Goal: Information Seeking & Learning: Learn about a topic

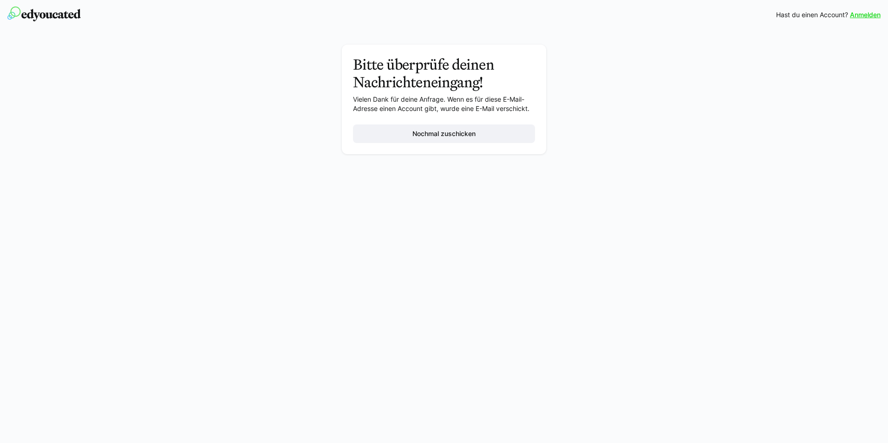
click at [24, 7] on img at bounding box center [43, 14] width 73 height 15
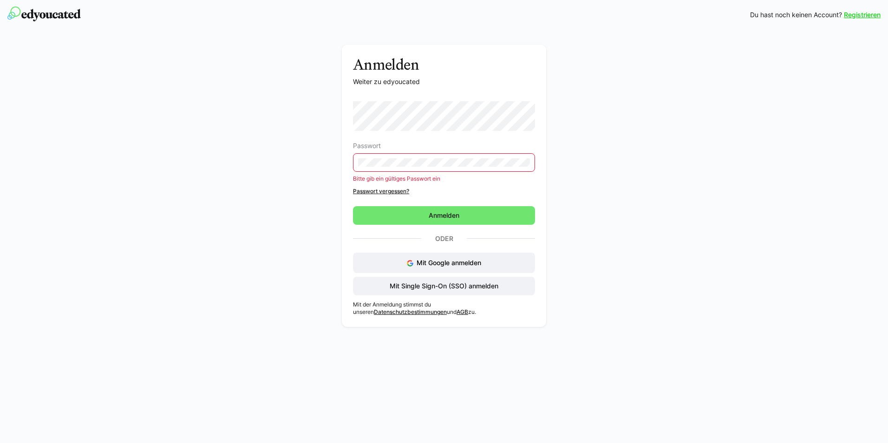
click at [859, 13] on link "Registrieren" at bounding box center [862, 14] width 37 height 9
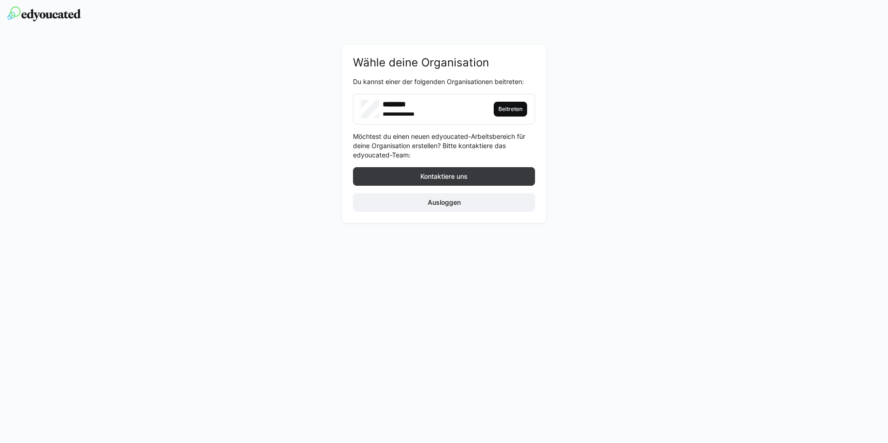
click at [510, 108] on span "Beitreten" at bounding box center [510, 108] width 26 height 7
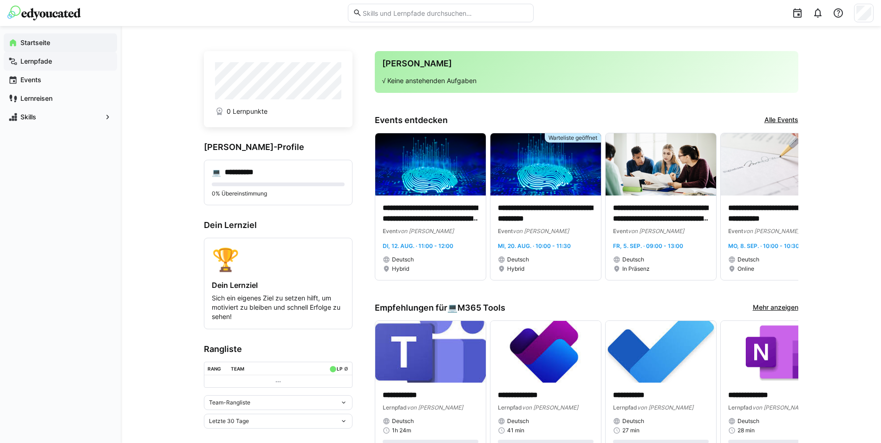
click at [0, 0] on app-navigation-label "Lernpfade" at bounding box center [0, 0] width 0 height 0
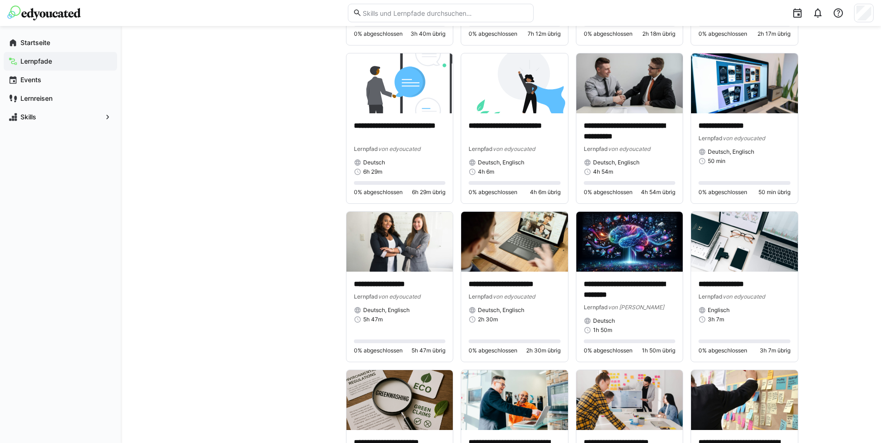
scroll to position [1022, 0]
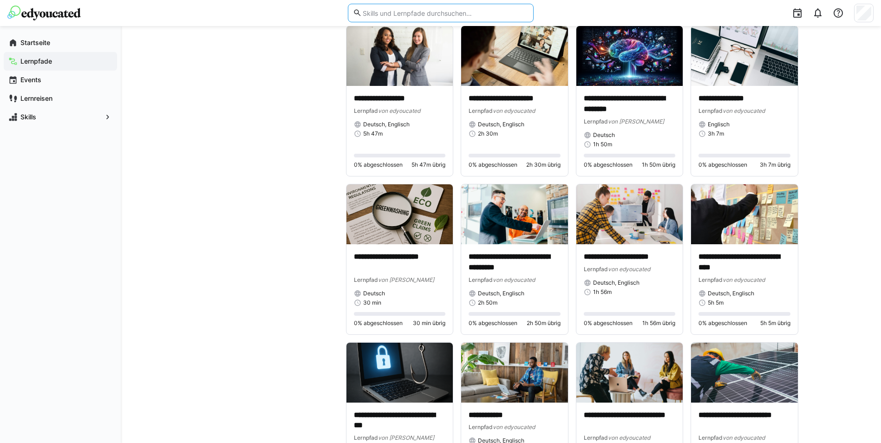
click at [395, 16] on input "text" at bounding box center [445, 13] width 166 height 8
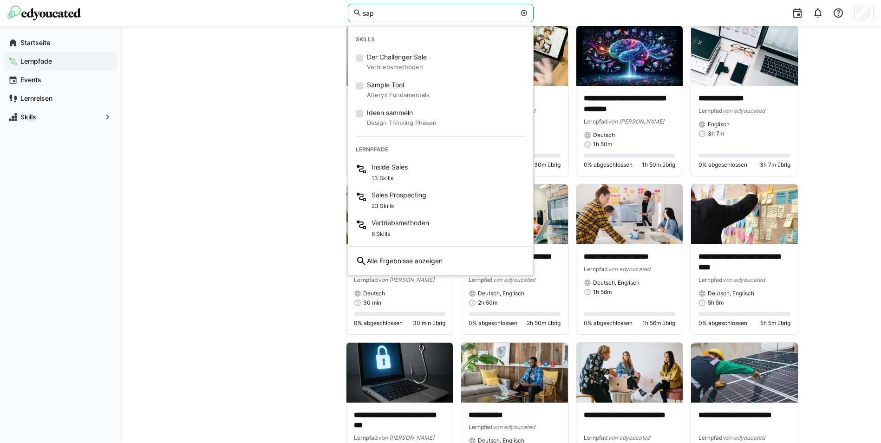
type input "sap"
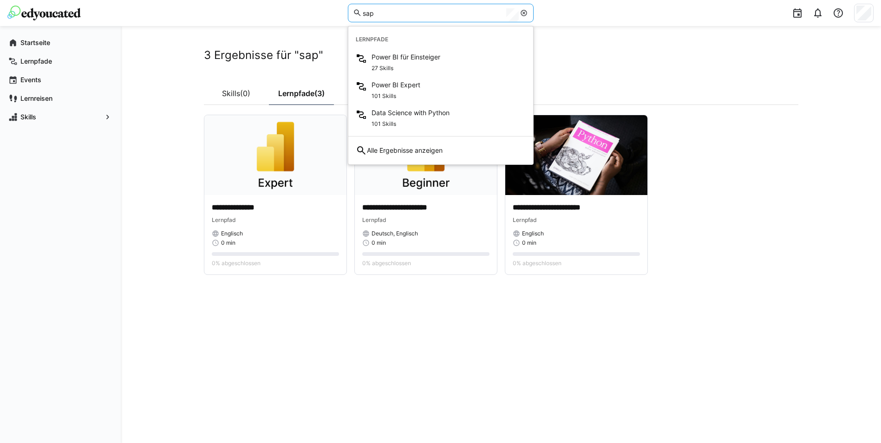
click at [417, 290] on div "**********" at bounding box center [501, 234] width 595 height 373
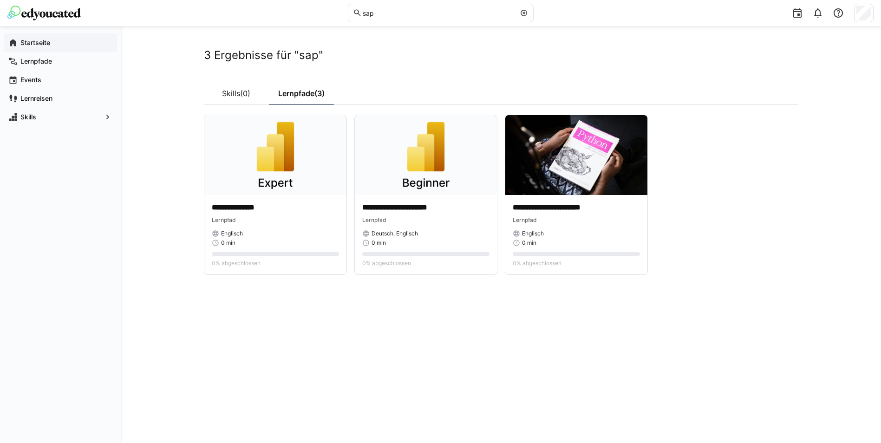
click at [0, 0] on app-navigation-label "Startseite" at bounding box center [0, 0] width 0 height 0
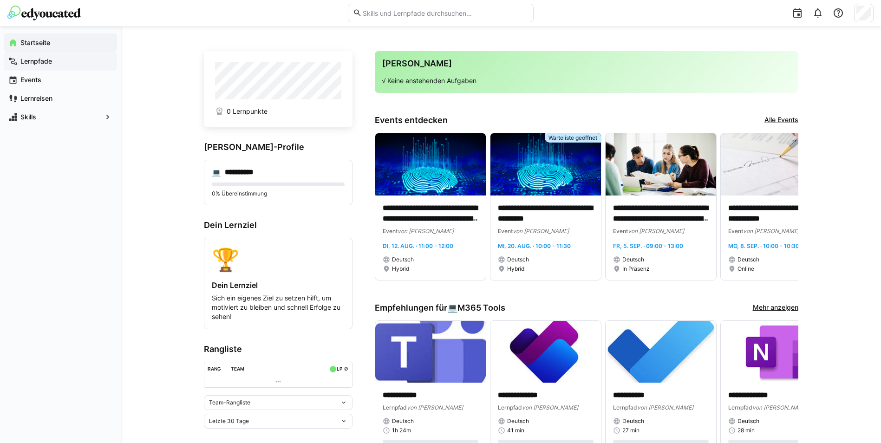
click at [55, 65] on span "Lernpfade" at bounding box center [65, 61] width 93 height 9
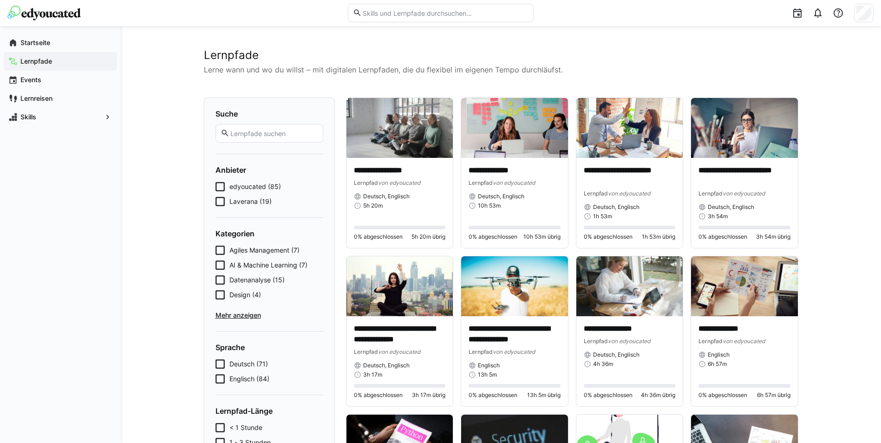
click at [242, 201] on span "Laverana (19)" at bounding box center [250, 201] width 42 height 9
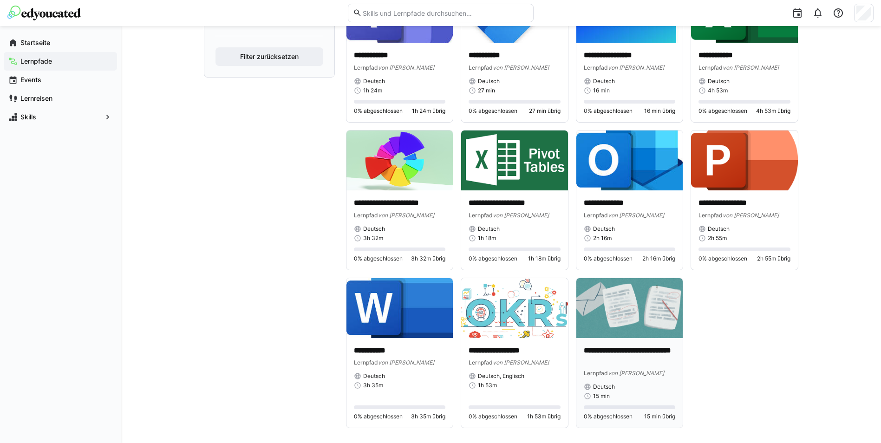
scroll to position [440, 0]
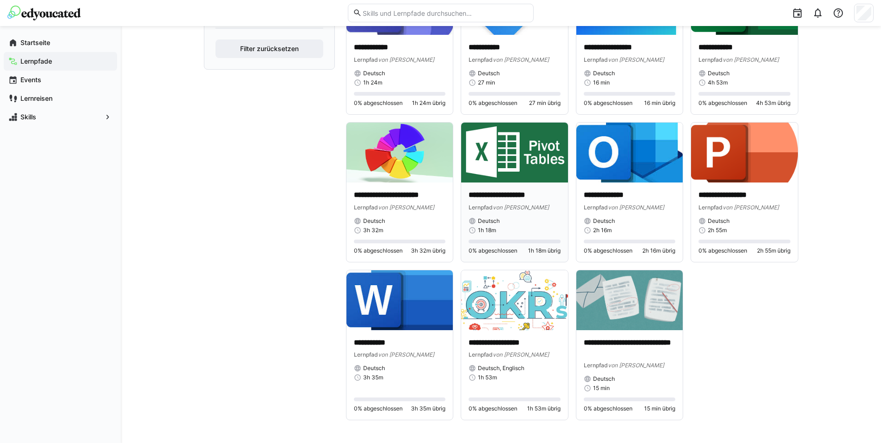
click at [533, 170] on img at bounding box center [514, 153] width 107 height 60
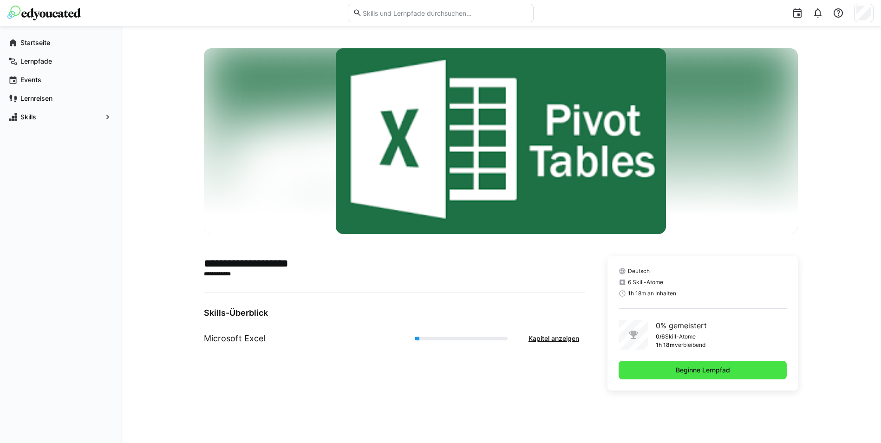
click at [665, 366] on span "Beginne Lernpfad" at bounding box center [703, 370] width 169 height 19
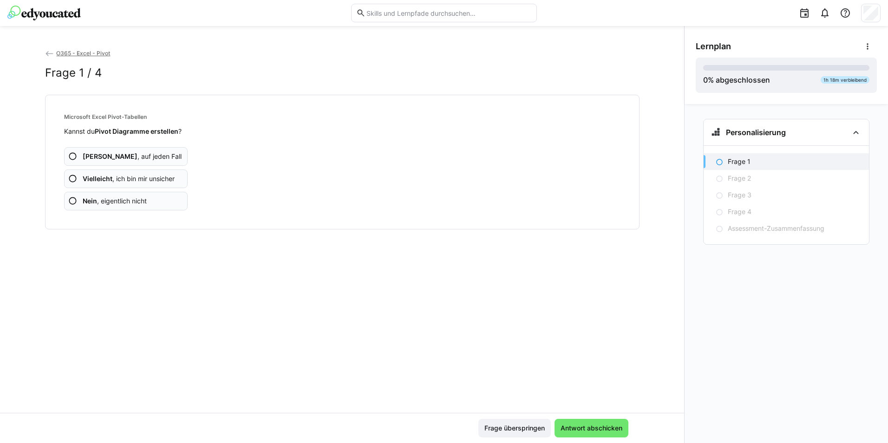
click at [152, 198] on app-assessment-question-radio "Nein , eigentlich nicht" at bounding box center [126, 201] width 124 height 19
click at [147, 201] on span "Nein , eigentlich nicht" at bounding box center [115, 200] width 64 height 9
click at [157, 202] on app-assessment-question-radio "Nein , eigentlich nicht" at bounding box center [126, 201] width 124 height 19
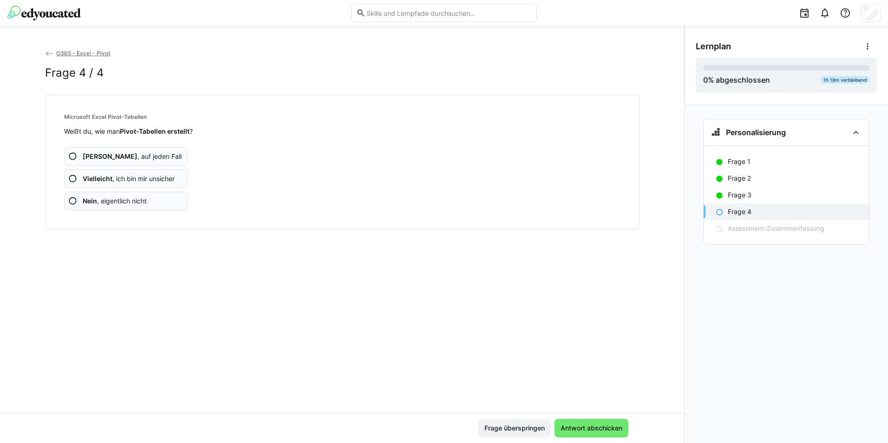
click at [148, 207] on app-assessment-question-radio "Nein , eigentlich nicht" at bounding box center [126, 201] width 124 height 19
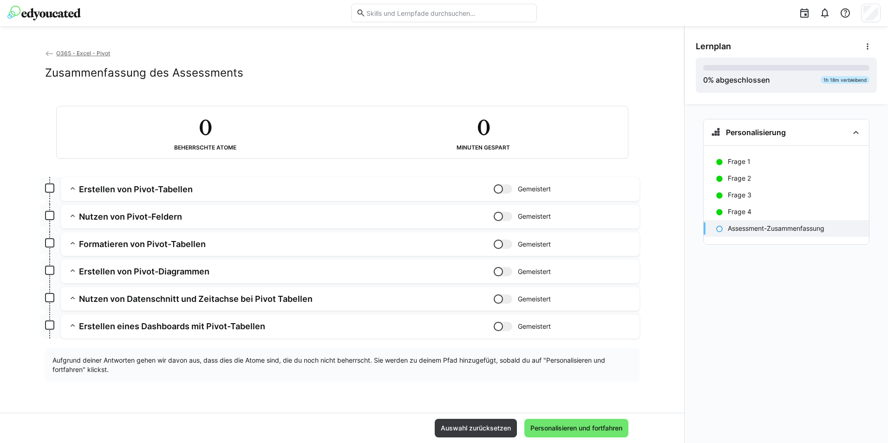
click at [127, 194] on h3 "Erstellen von Pivot-Tabellen" at bounding box center [286, 189] width 415 height 11
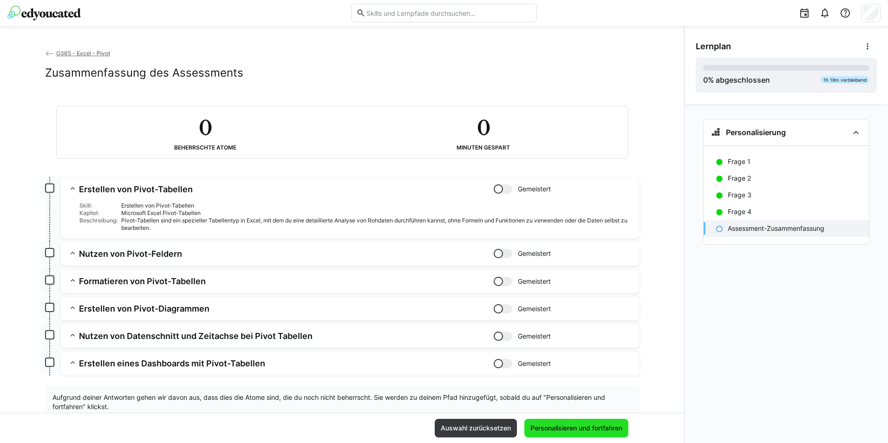
click at [544, 425] on span "Personalisieren und fortfahren" at bounding box center [576, 428] width 95 height 9
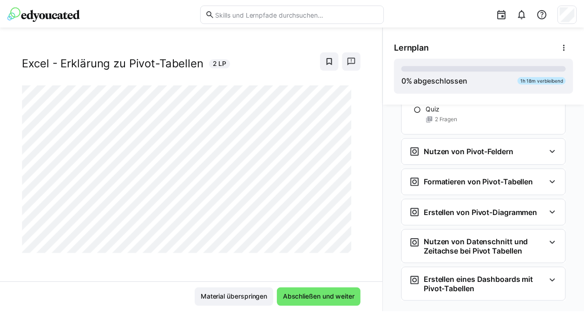
scroll to position [155, 0]
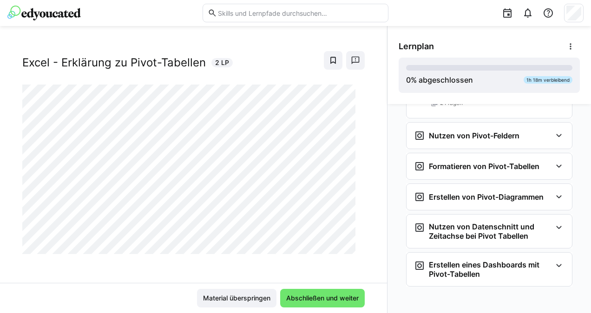
click at [79, 17] on img at bounding box center [43, 13] width 73 height 15
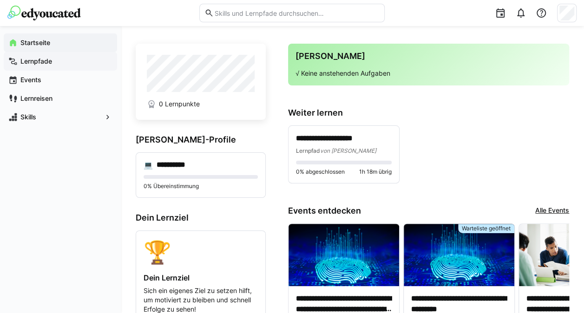
click at [58, 61] on span "Lernpfade" at bounding box center [65, 61] width 93 height 9
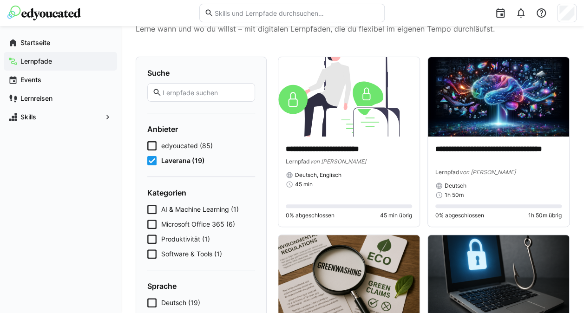
scroll to position [93, 0]
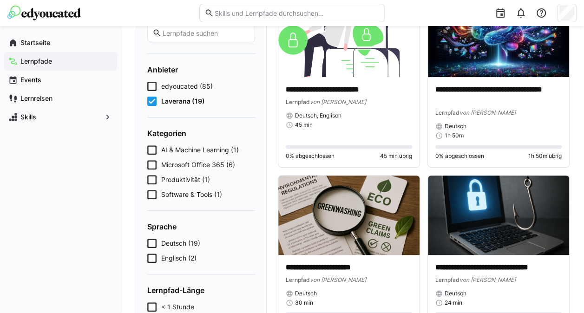
click at [176, 98] on span "Laverana (19)" at bounding box center [183, 101] width 44 height 9
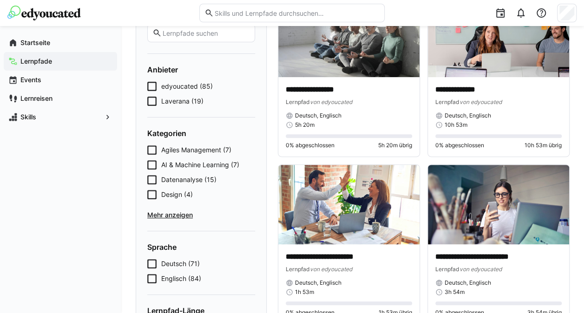
click at [203, 177] on span "Datenanalyse (15)" at bounding box center [188, 179] width 55 height 9
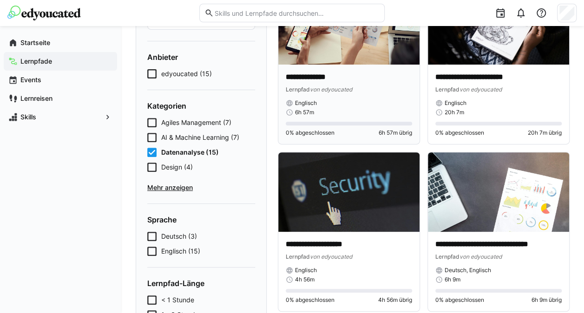
scroll to position [330, 0]
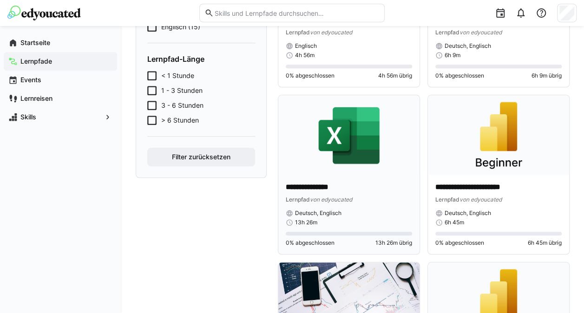
click at [359, 129] on img at bounding box center [348, 134] width 141 height 79
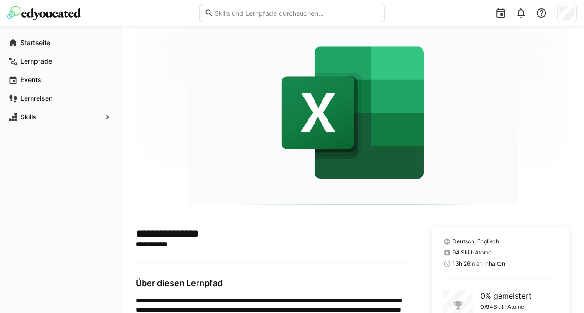
scroll to position [208, 0]
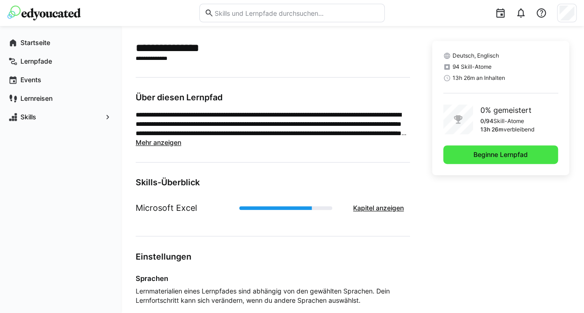
click at [491, 156] on span "Beginne Lernpfad" at bounding box center [500, 154] width 57 height 9
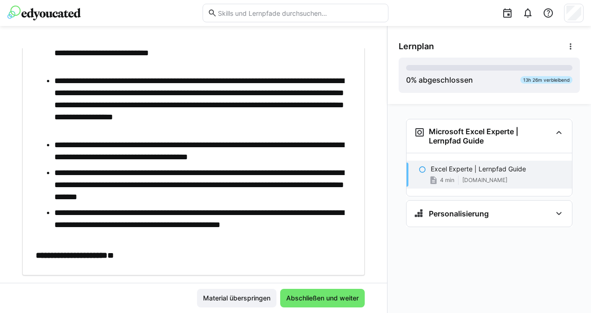
scroll to position [372, 0]
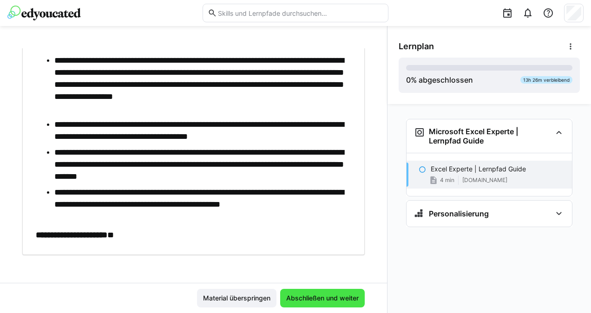
click at [327, 294] on span "Abschließen und weiter" at bounding box center [322, 298] width 75 height 9
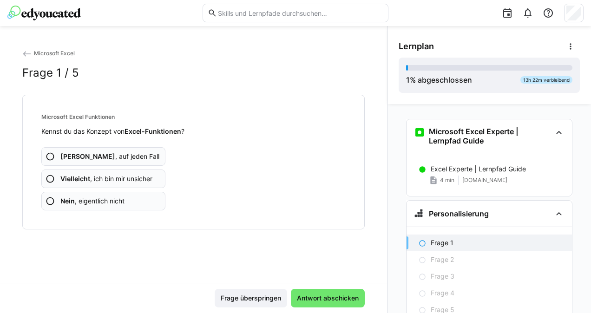
click at [123, 158] on app-assessment-question-radio "Ja , auf jeden Fall" at bounding box center [103, 156] width 124 height 19
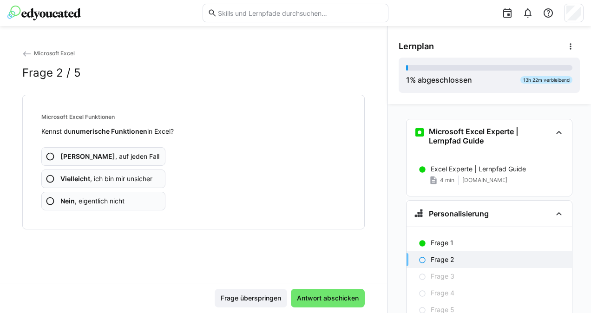
click at [132, 174] on span "Vielleicht , ich bin mir unsicher" at bounding box center [106, 178] width 92 height 9
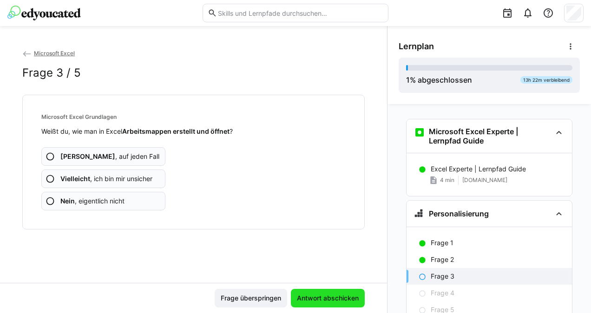
click at [329, 299] on span "Antwort abschicken" at bounding box center [327, 298] width 65 height 9
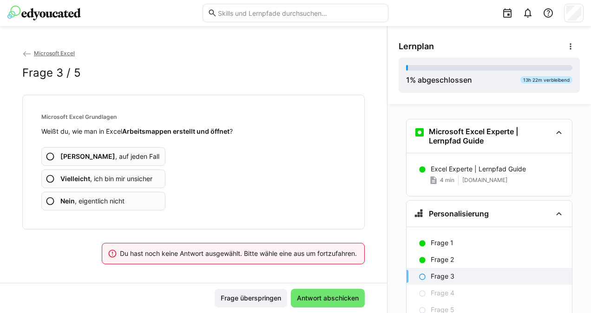
click at [147, 173] on app-assessment-question-radio "Vielleicht , ich bin mir unsicher" at bounding box center [103, 179] width 124 height 19
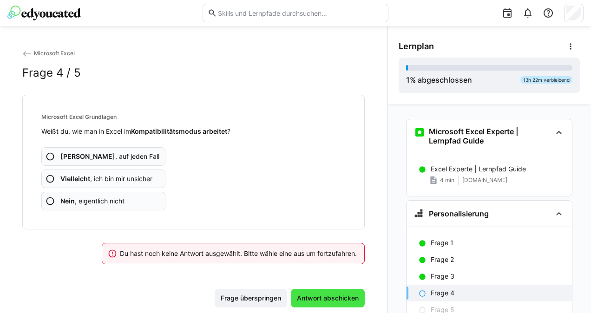
click at [337, 297] on span "Antwort abschicken" at bounding box center [327, 298] width 65 height 9
click at [132, 192] on app-assessment-question-radio "Nein , eigentlich nicht" at bounding box center [103, 201] width 124 height 19
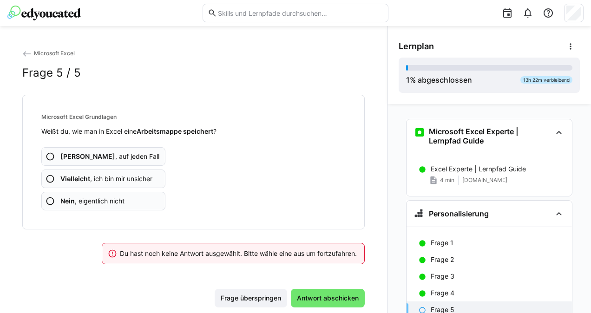
click at [120, 159] on app-assessment-question-radio "Ja , auf jeden Fall" at bounding box center [103, 156] width 124 height 19
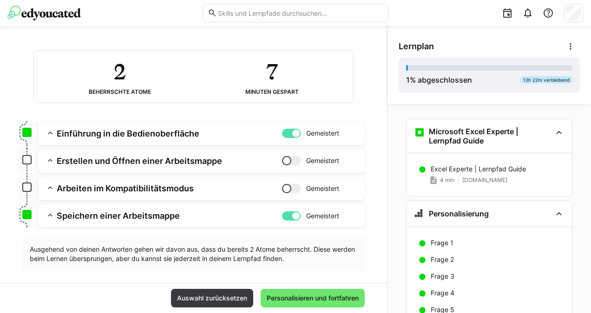
scroll to position [65, 0]
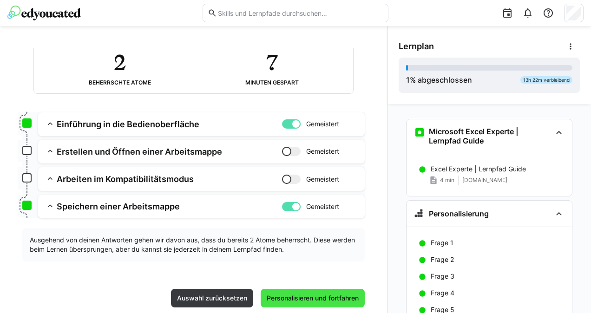
click at [301, 292] on span "Personalisieren und fortfahren" at bounding box center [313, 298] width 104 height 19
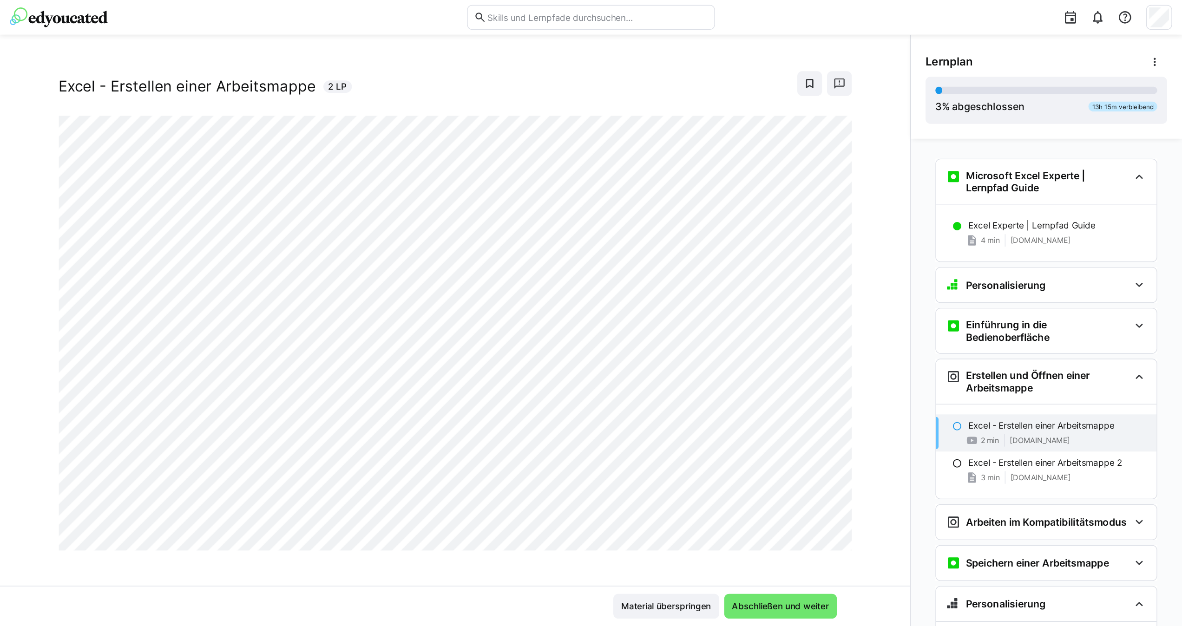
scroll to position [16, 0]
click at [616, 397] on div at bounding box center [627, 400] width 22 height 20
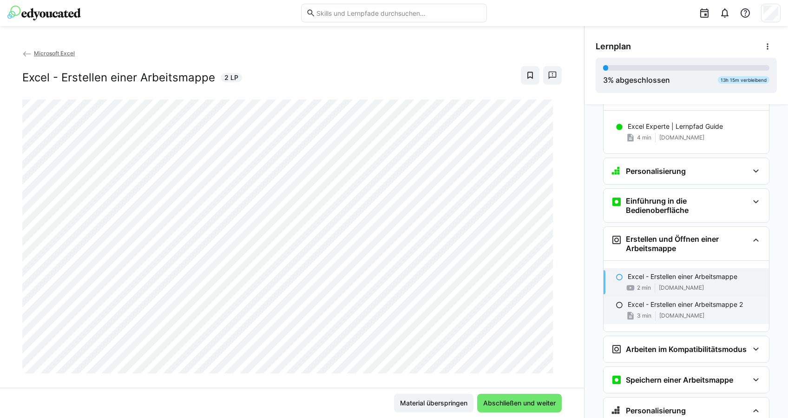
scroll to position [62, 0]
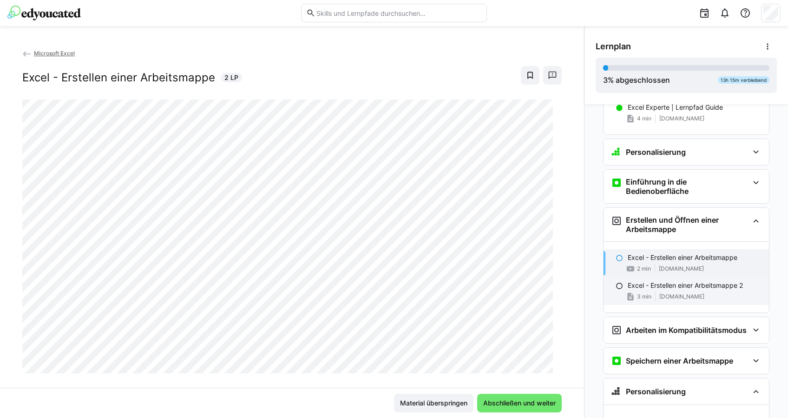
click at [675, 287] on p "Excel - Erstellen einer Arbeitsmappe 2" at bounding box center [684, 285] width 115 height 9
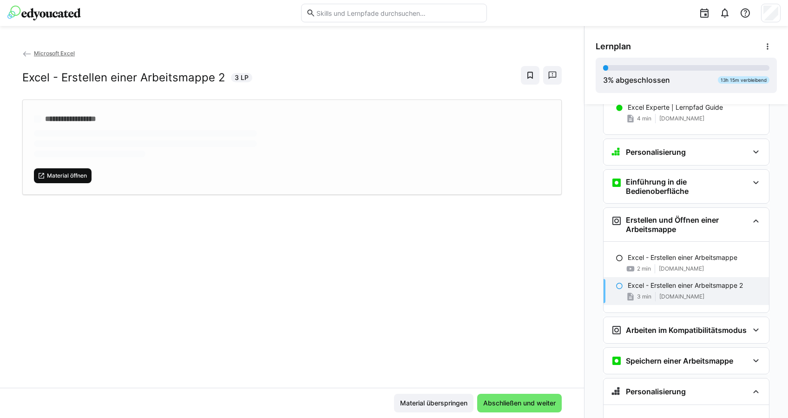
click at [78, 182] on span "Material öffnen" at bounding box center [63, 175] width 58 height 15
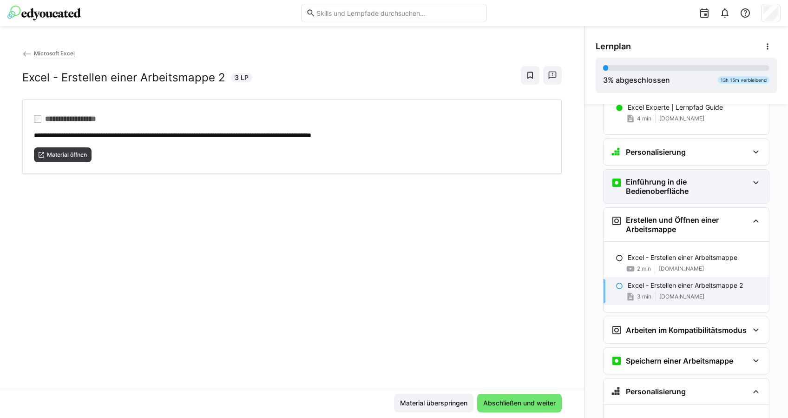
click at [693, 186] on h3 "Einführung in die Bedienoberfläche" at bounding box center [687, 186] width 123 height 19
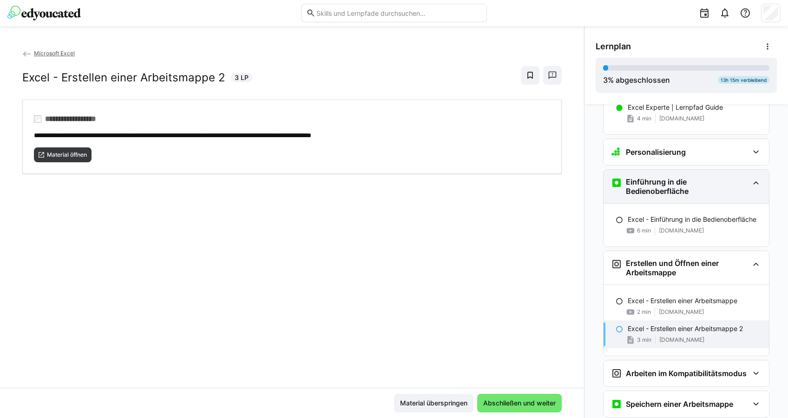
click at [693, 186] on h3 "Einführung in die Bedienoberfläche" at bounding box center [687, 186] width 123 height 19
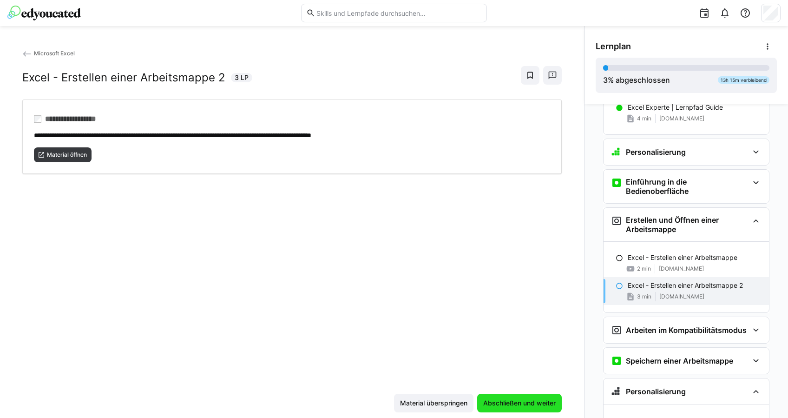
click at [514, 399] on span "Abschließen und weiter" at bounding box center [519, 402] width 75 height 9
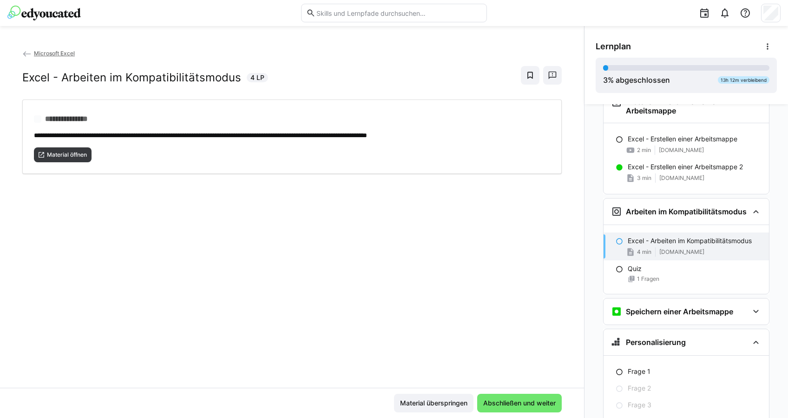
scroll to position [193, 0]
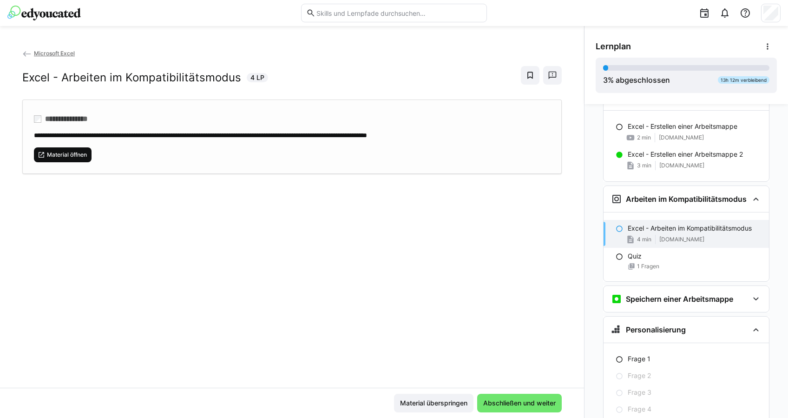
click at [48, 153] on span "Material öffnen" at bounding box center [67, 154] width 42 height 7
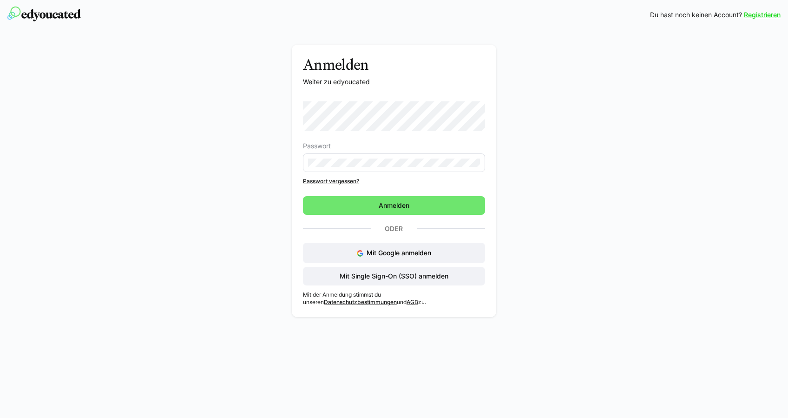
click at [350, 167] on eds-input at bounding box center [394, 162] width 182 height 19
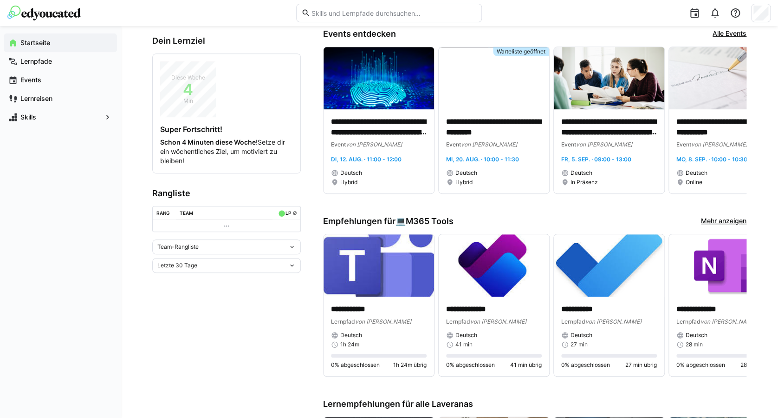
scroll to position [186, 0]
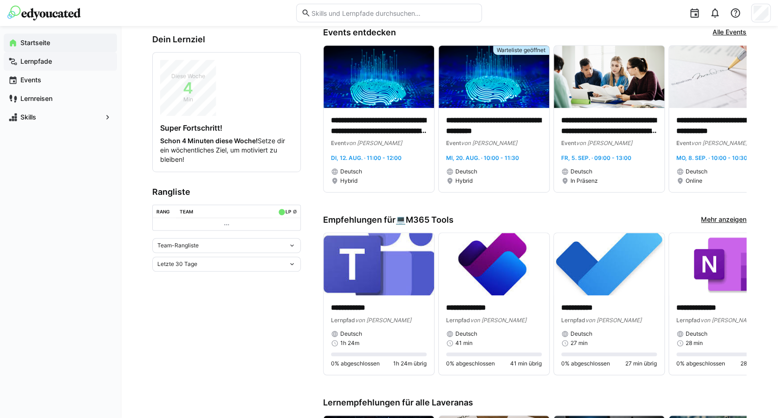
click at [71, 63] on span "Lernpfade" at bounding box center [65, 61] width 93 height 9
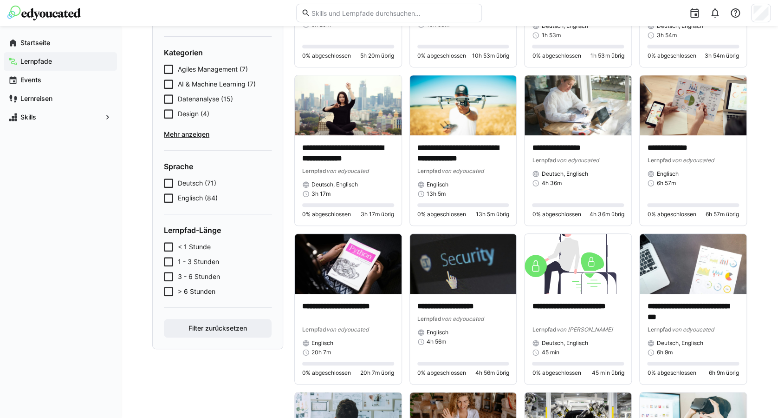
scroll to position [124, 0]
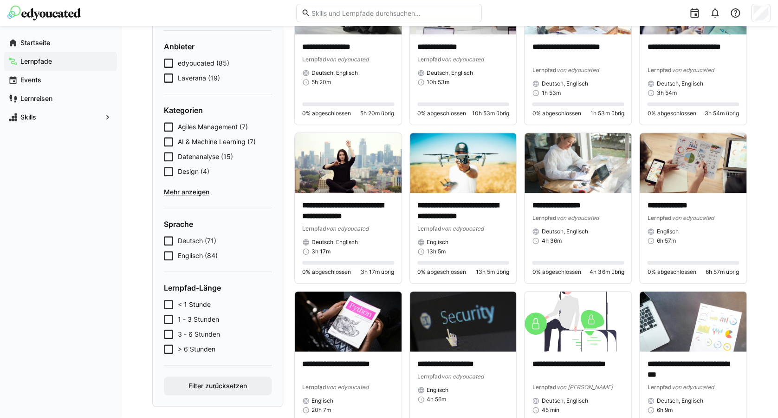
click at [201, 189] on span "Mehr anzeigen" at bounding box center [218, 191] width 108 height 9
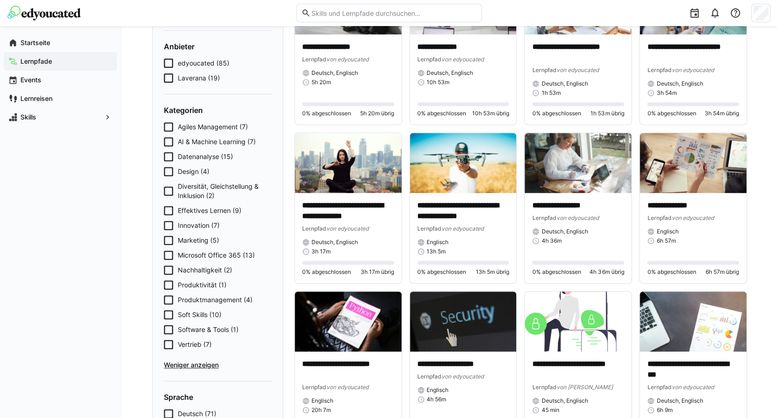
click at [214, 313] on span "Software & Tools (1)" at bounding box center [208, 329] width 61 height 9
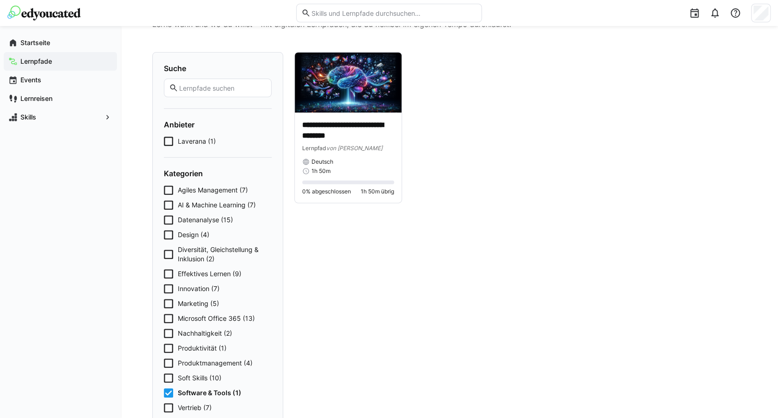
scroll to position [62, 0]
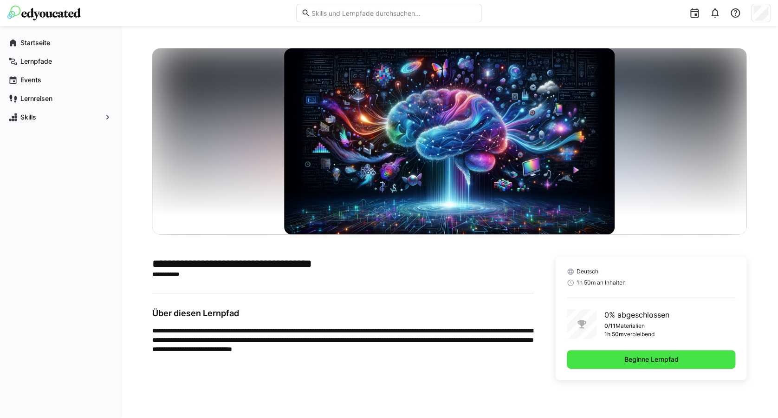
click at [614, 355] on span "Beginne Lernpfad" at bounding box center [651, 359] width 169 height 19
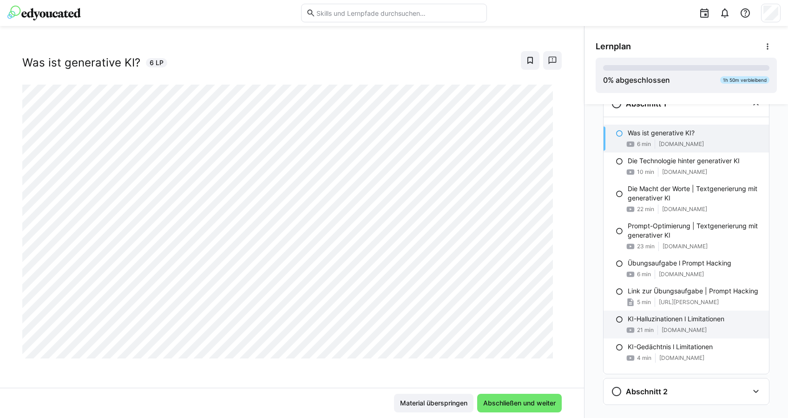
scroll to position [45, 0]
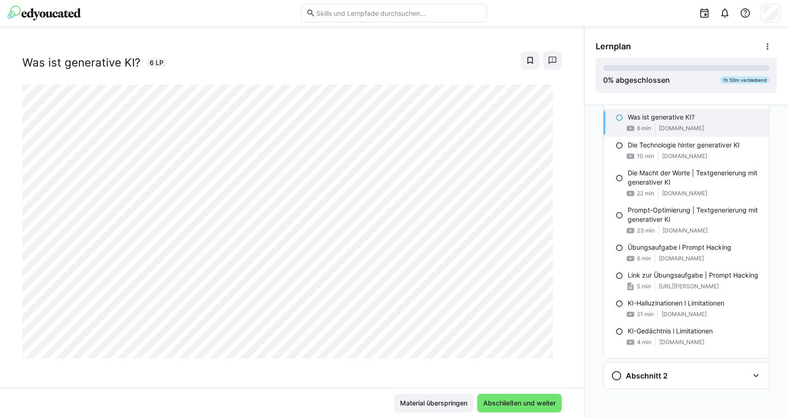
click at [404, 372] on div "Generative KI: Einführung & Grundlagen Was ist generative KI? 6 LP" at bounding box center [292, 217] width 584 height 339
click at [423, 51] on div "Was ist generative KI? 6 LP" at bounding box center [291, 60] width 539 height 19
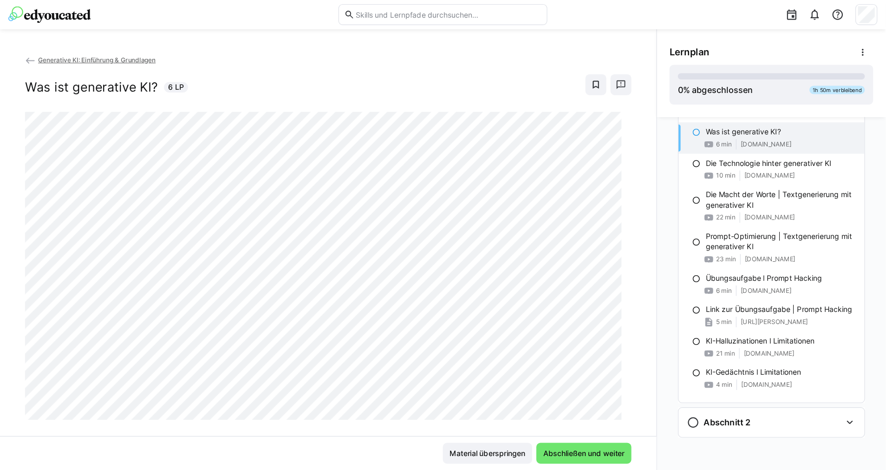
scroll to position [15, 0]
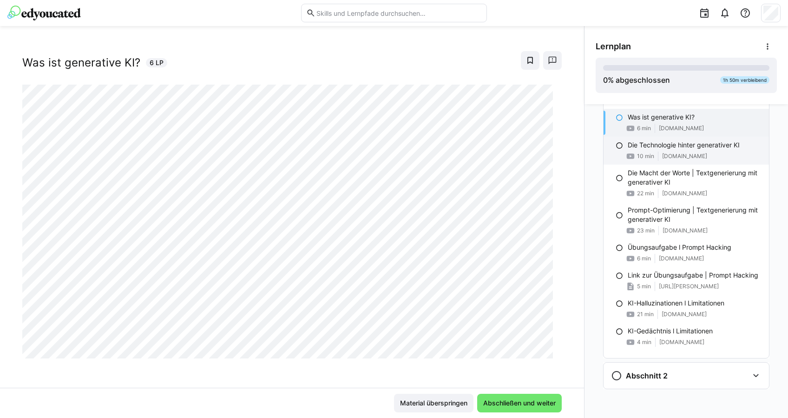
click at [663, 147] on p "Die Technologie hinter generativer KI" at bounding box center [683, 144] width 112 height 9
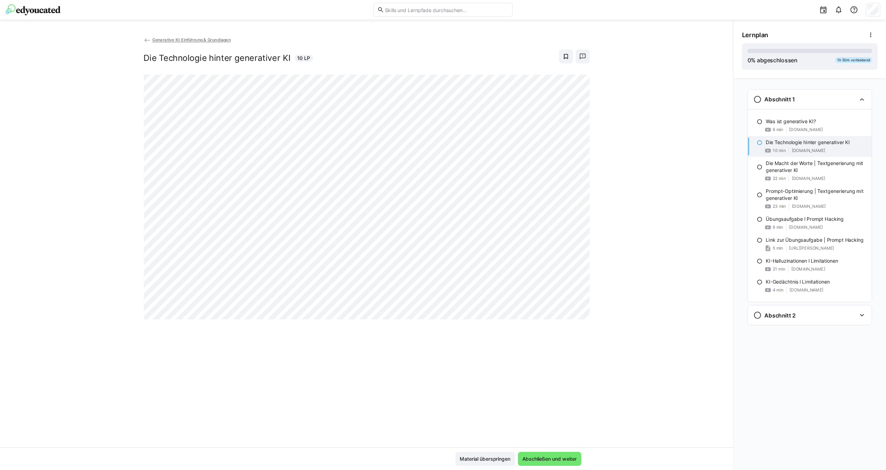
scroll to position [0, 0]
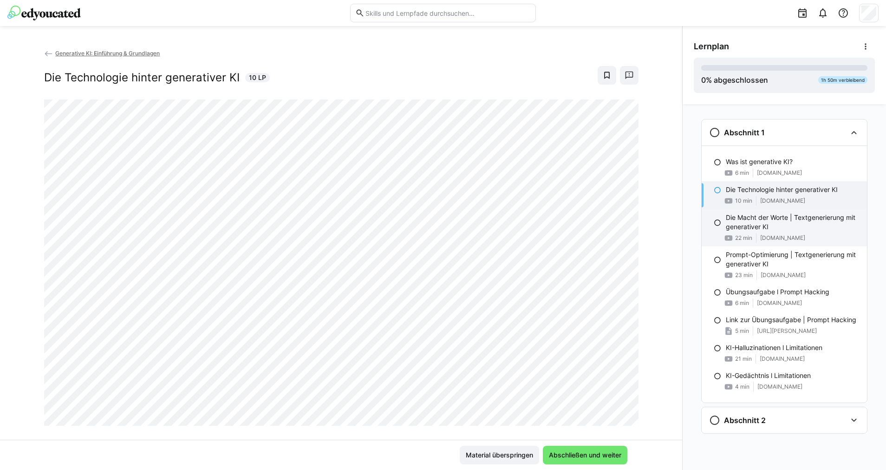
click at [787, 228] on p "Die Macht der Worte | Textgenerierung mit generativer KI" at bounding box center [793, 222] width 134 height 19
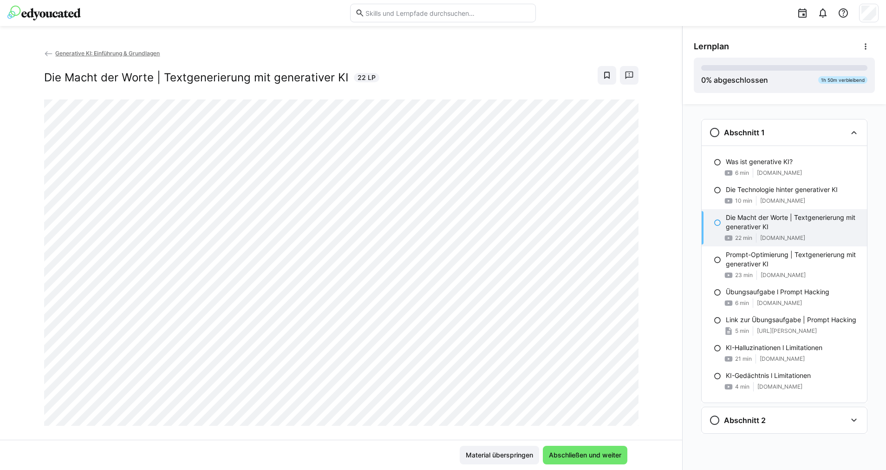
click at [406, 417] on div "Material überspringen Abschließen und weiter" at bounding box center [341, 454] width 572 height 19
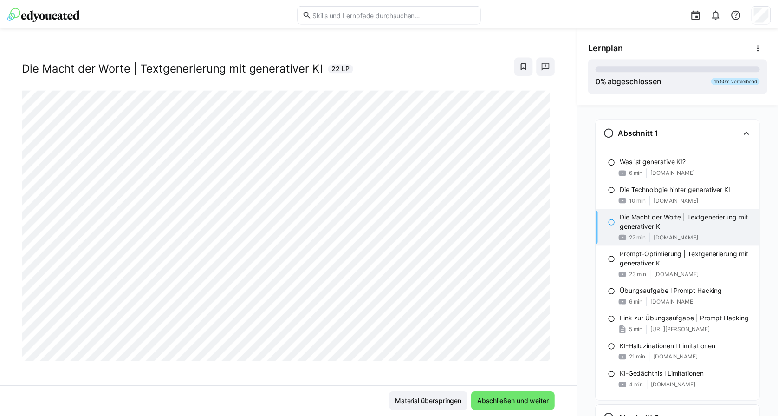
scroll to position [15, 0]
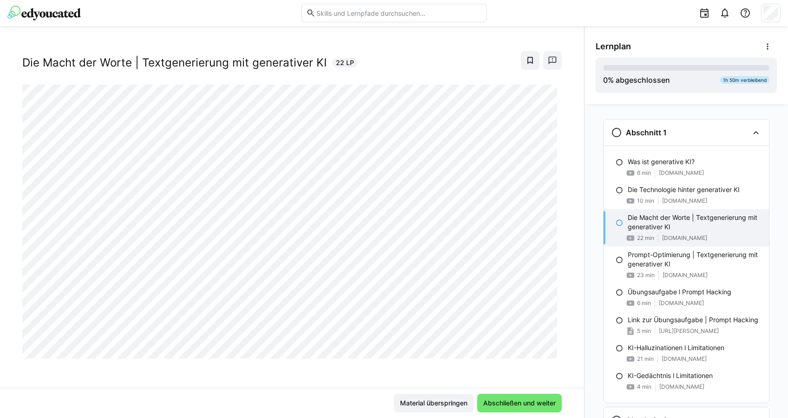
click at [50, 12] on img at bounding box center [43, 13] width 73 height 15
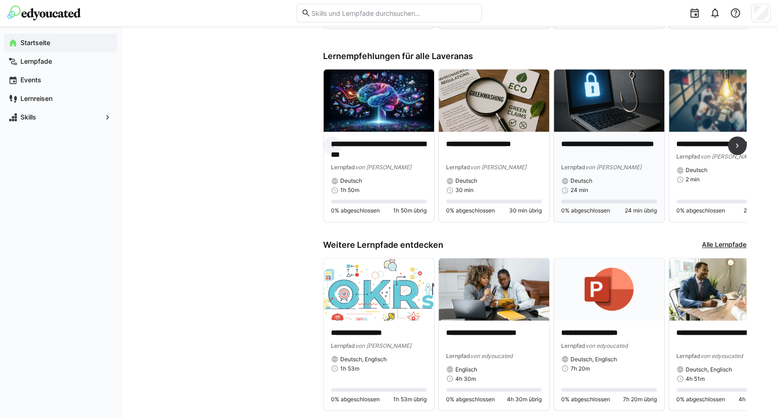
scroll to position [563, 0]
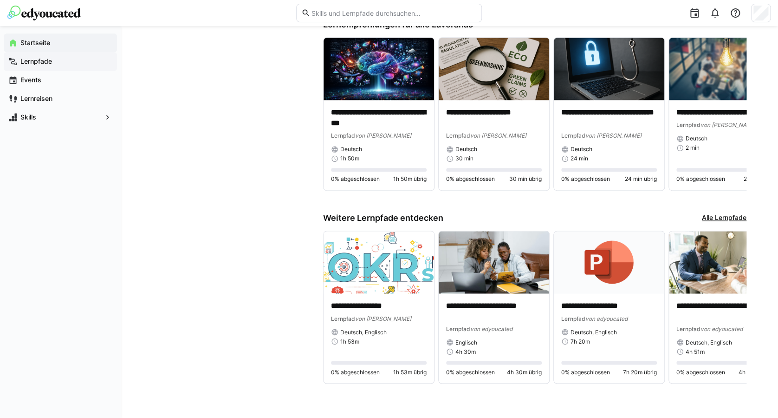
click at [70, 66] on div "Lernpfade" at bounding box center [60, 61] width 113 height 19
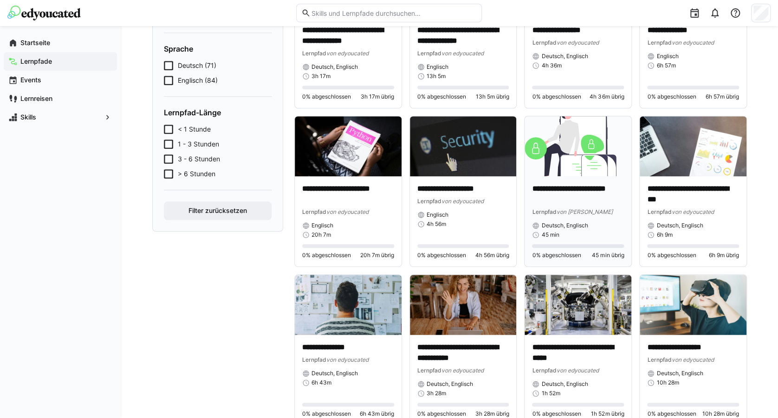
scroll to position [309, 0]
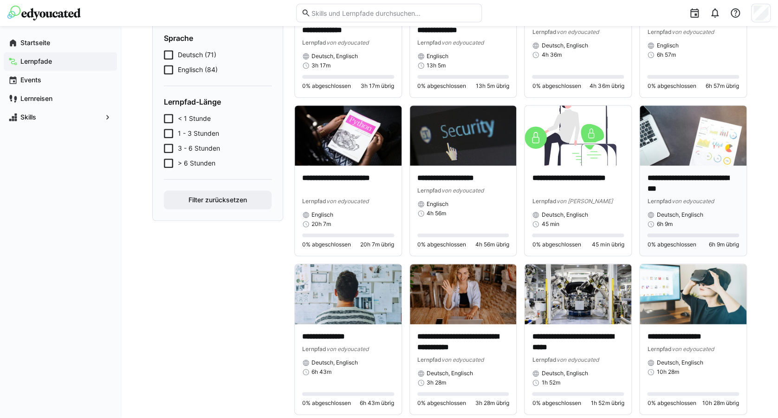
click at [676, 143] on img at bounding box center [693, 135] width 107 height 60
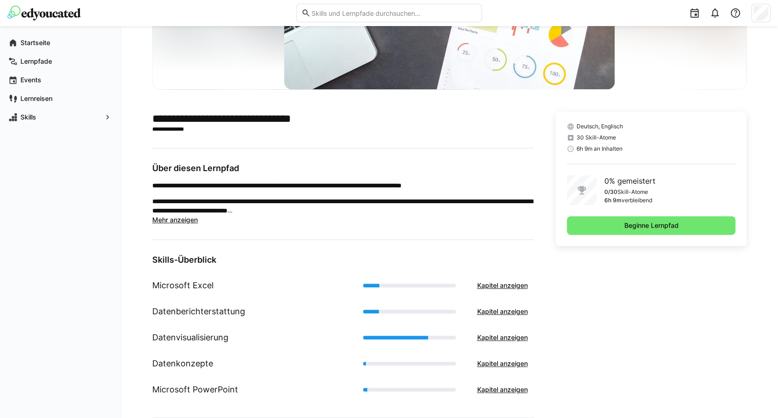
scroll to position [323, 0]
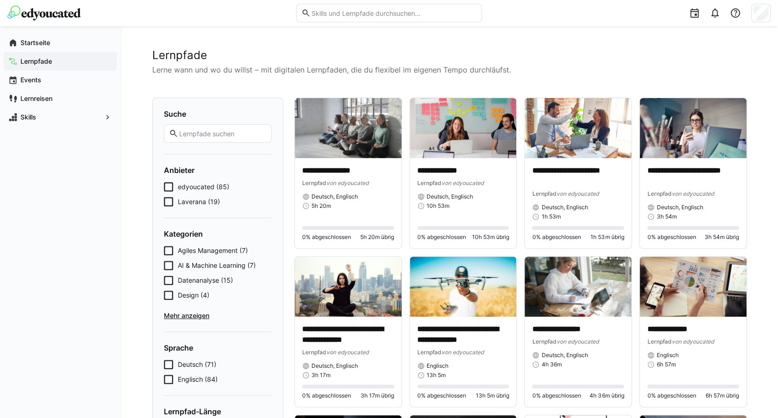
click at [65, 63] on span "Lernpfade" at bounding box center [65, 61] width 93 height 9
click at [71, 45] on span "Startseite" at bounding box center [65, 42] width 93 height 9
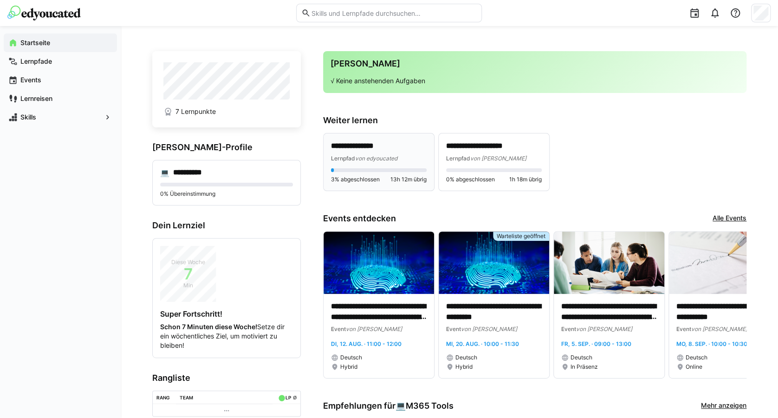
click at [381, 155] on span "von edyoucated" at bounding box center [376, 158] width 42 height 7
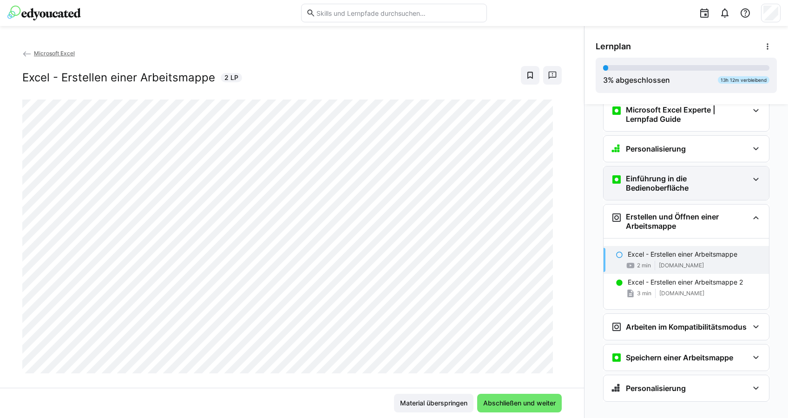
scroll to position [33, 0]
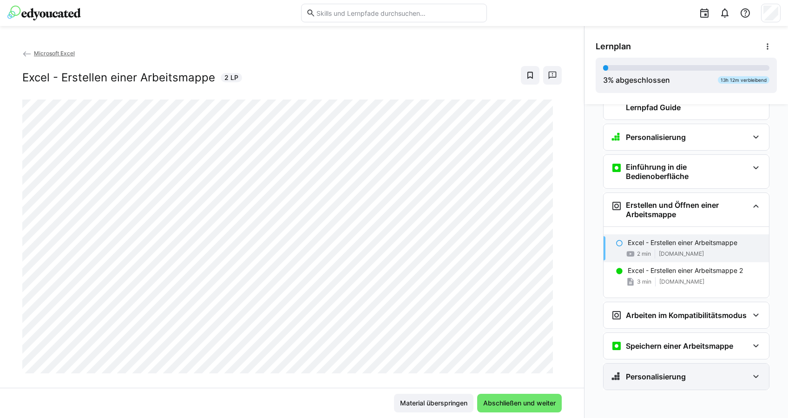
click at [702, 374] on div "Personalisierung" at bounding box center [679, 376] width 137 height 11
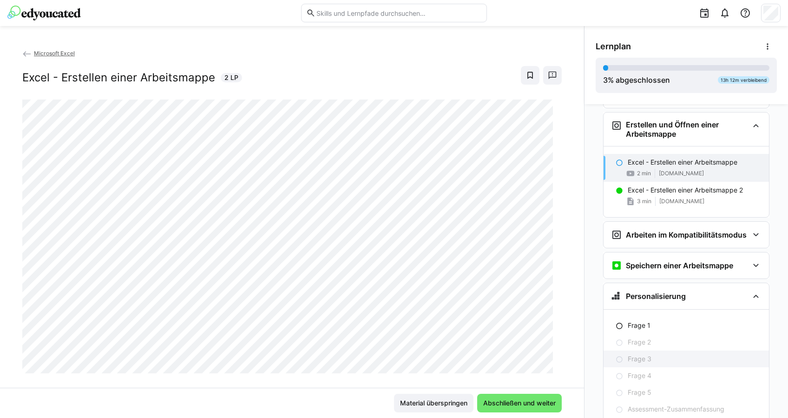
scroll to position [149, 0]
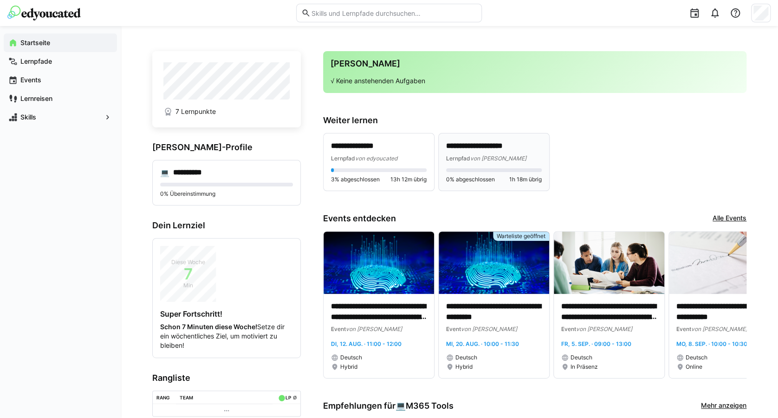
click at [480, 150] on p "**********" at bounding box center [494, 146] width 96 height 11
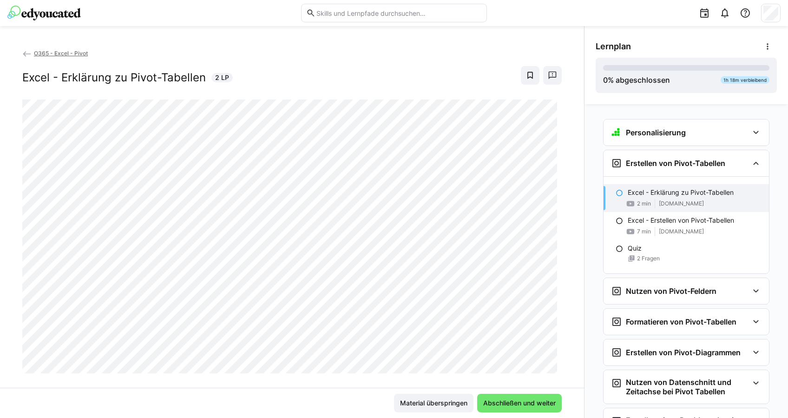
scroll to position [15, 0]
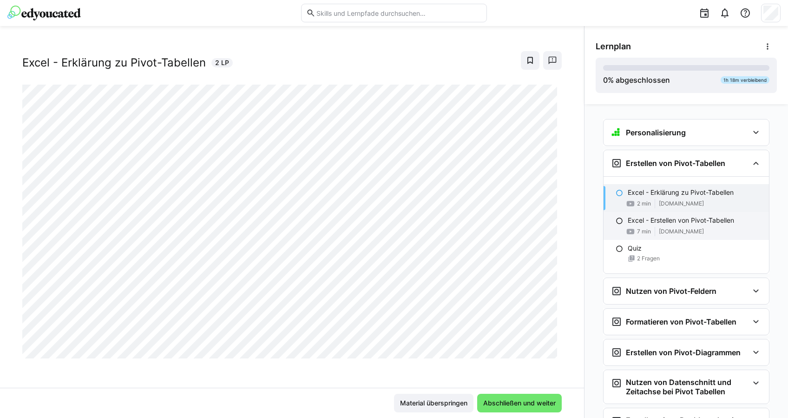
click at [667, 223] on p "Excel - Erstellen von Pivot-Tabellen" at bounding box center [680, 220] width 106 height 9
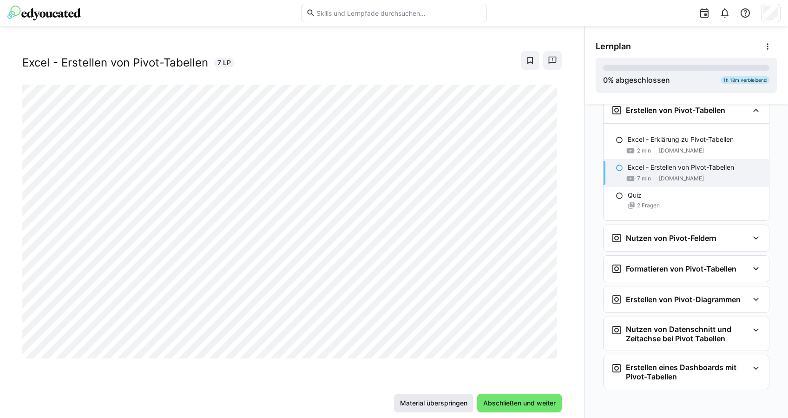
click at [457, 396] on span "Material überspringen" at bounding box center [433, 402] width 79 height 19
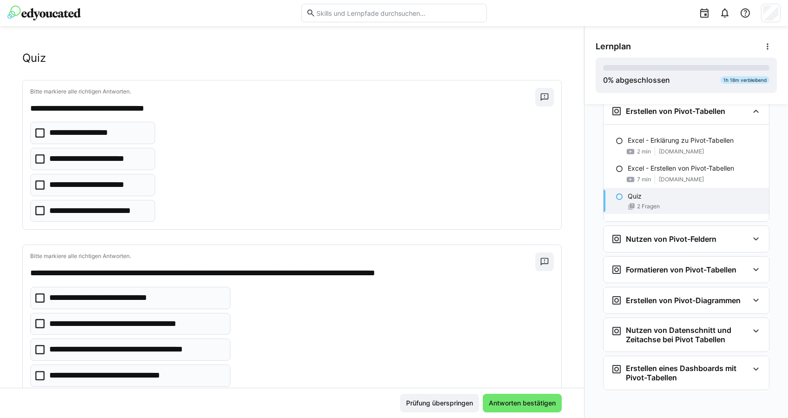
scroll to position [0, 0]
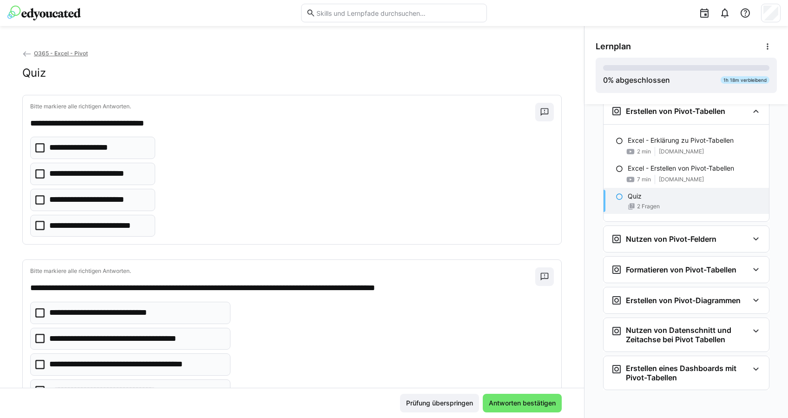
click at [114, 190] on eds-checkbox "**********" at bounding box center [92, 200] width 125 height 22
click at [129, 176] on p "**********" at bounding box center [97, 174] width 96 height 12
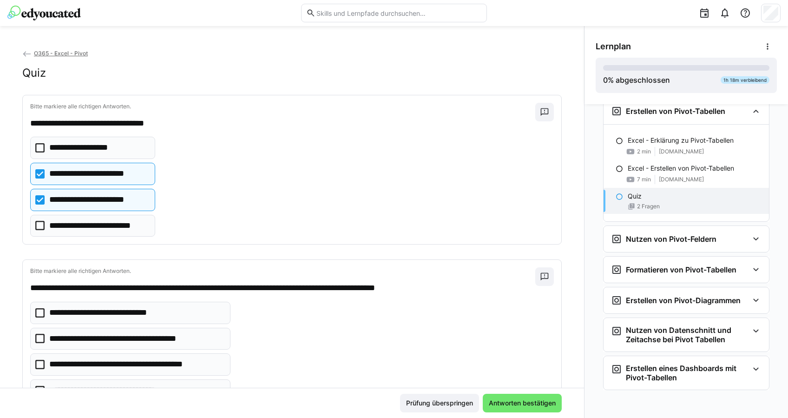
click at [125, 222] on p "**********" at bounding box center [98, 226] width 99 height 12
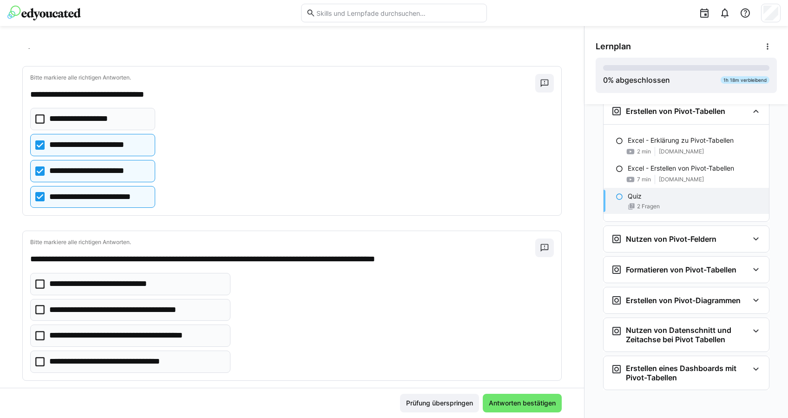
scroll to position [43, 0]
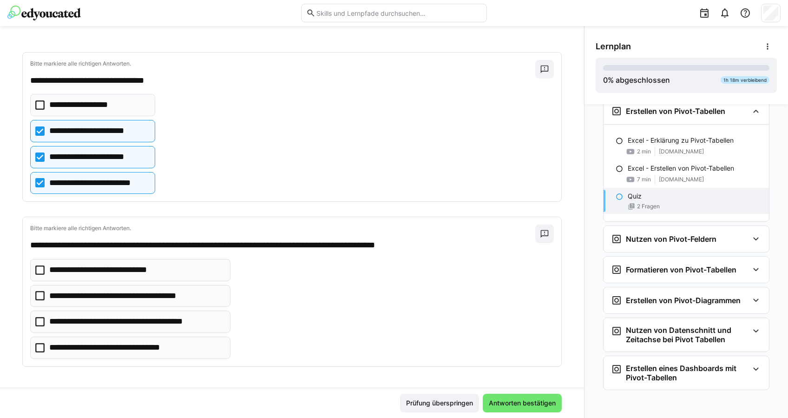
click at [216, 345] on eds-checkbox "**********" at bounding box center [130, 347] width 200 height 22
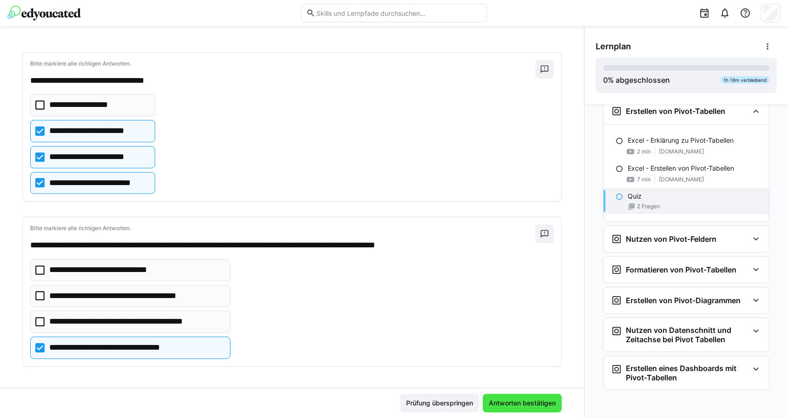
click at [522, 402] on span "Antworten bestätigen" at bounding box center [522, 402] width 70 height 9
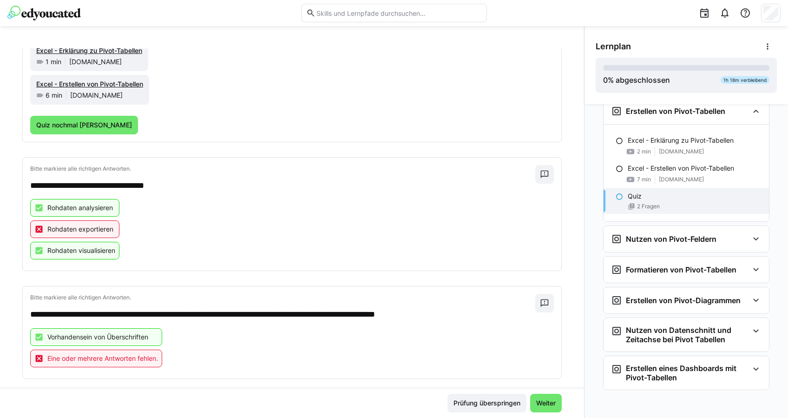
scroll to position [136, 0]
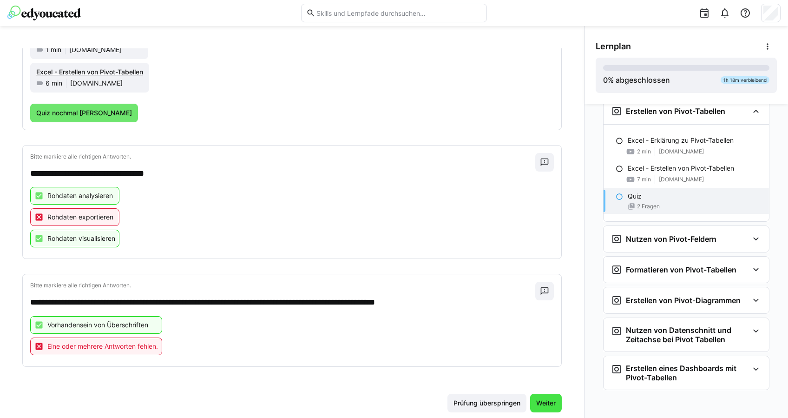
click at [538, 404] on span "Weiter" at bounding box center [546, 402] width 22 height 9
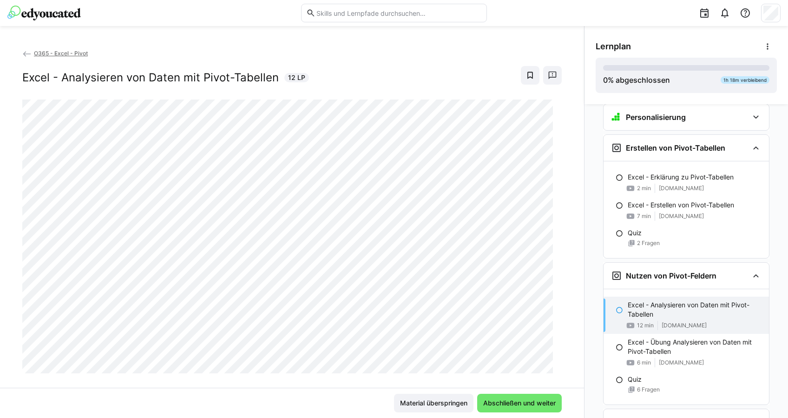
scroll to position [0, 0]
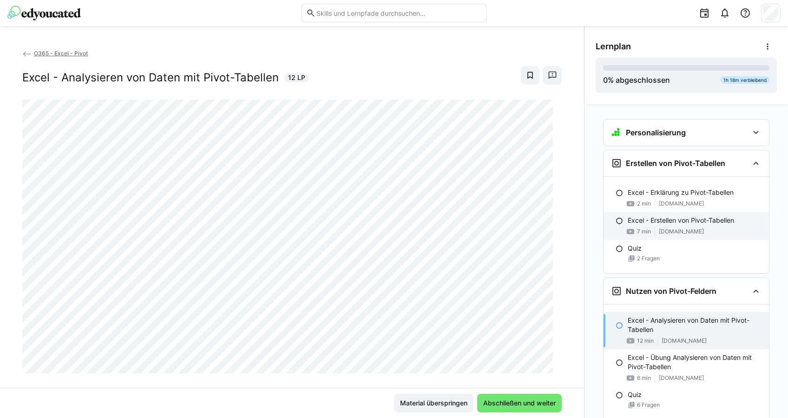
click at [661, 229] on span "[DOMAIN_NAME]" at bounding box center [681, 231] width 45 height 7
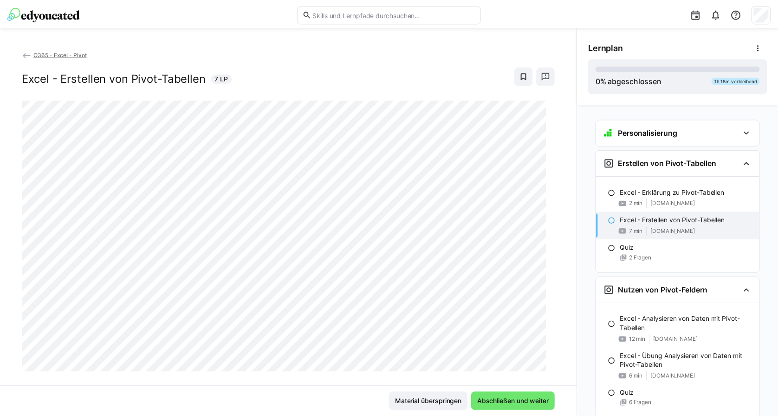
scroll to position [45, 0]
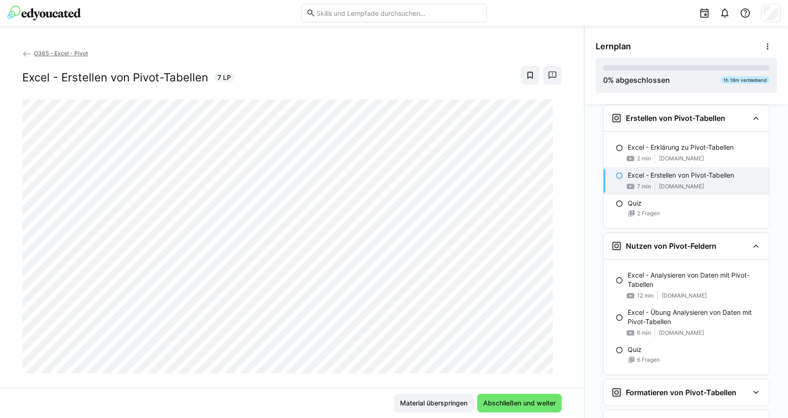
click at [65, 17] on img at bounding box center [43, 13] width 73 height 15
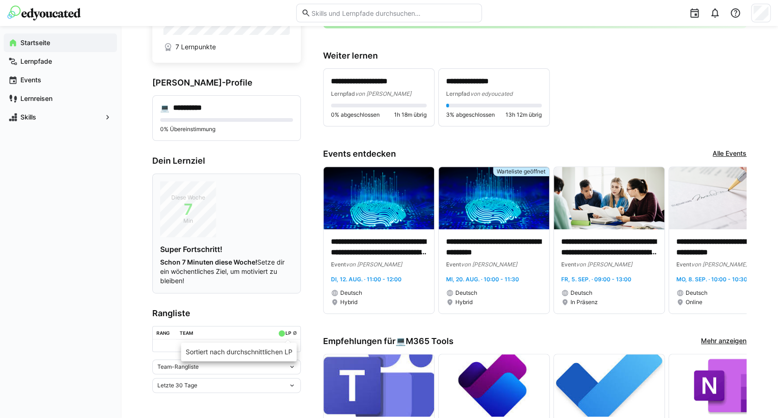
scroll to position [62, 0]
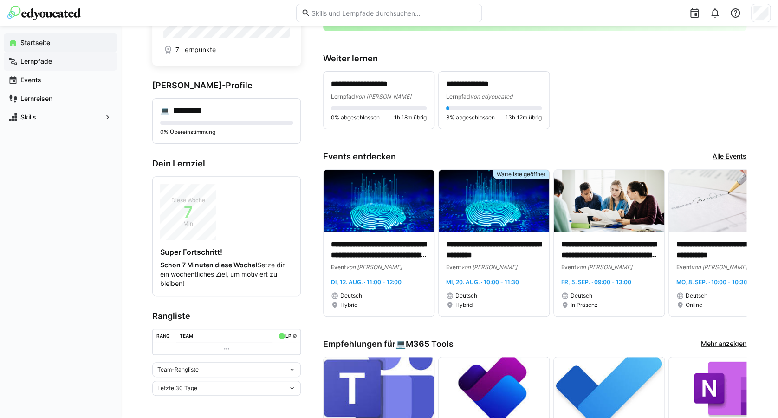
click at [64, 57] on span "Lernpfade" at bounding box center [65, 61] width 93 height 9
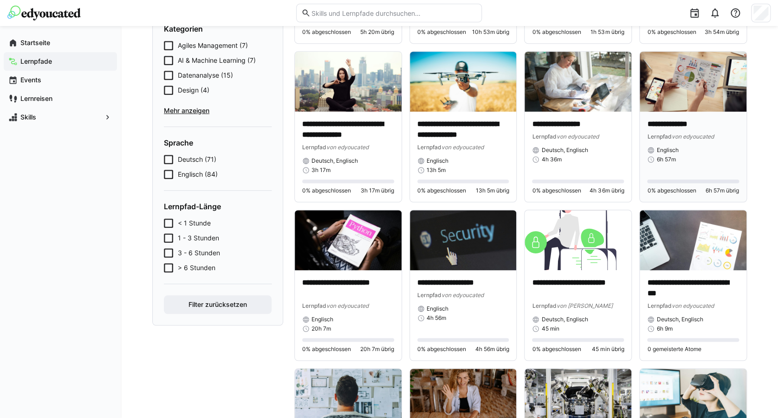
scroll to position [186, 0]
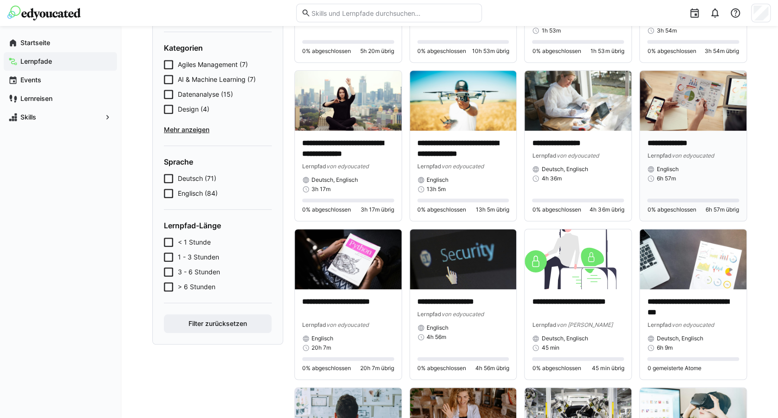
click at [696, 115] on img at bounding box center [693, 101] width 107 height 60
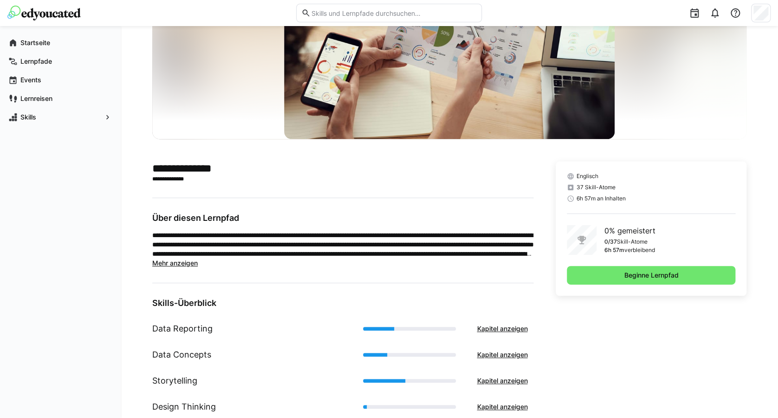
scroll to position [145, 0]
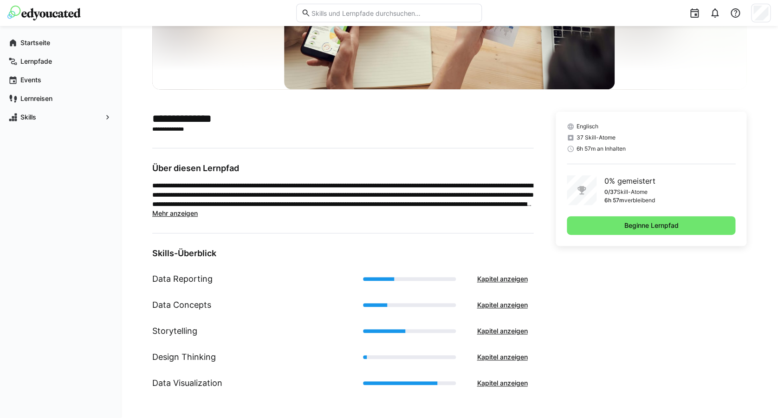
click at [181, 216] on span "Mehr anzeigen" at bounding box center [175, 213] width 46 height 8
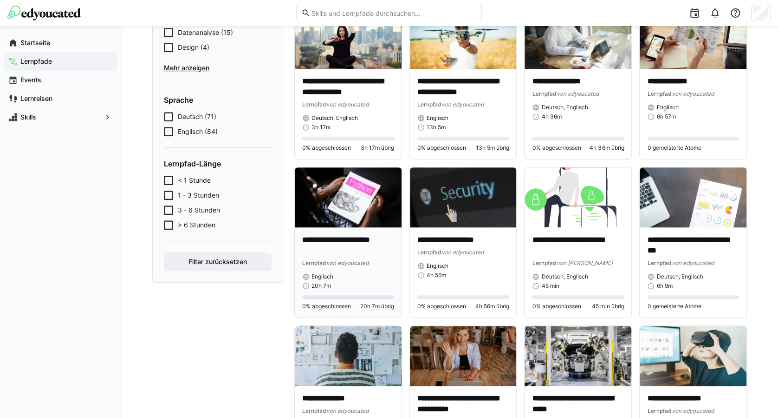
scroll to position [124, 0]
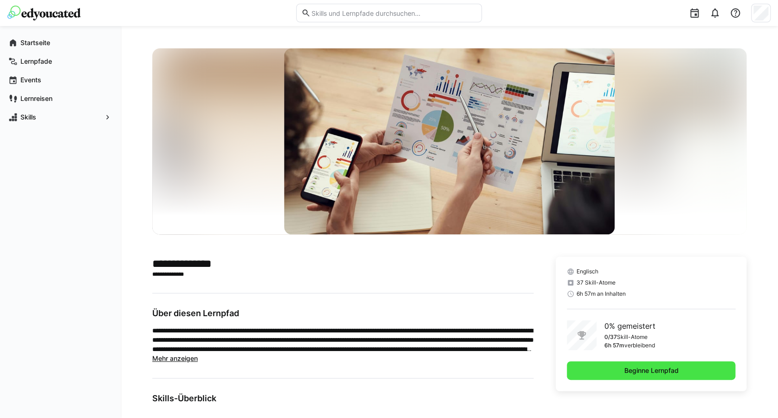
click at [624, 370] on span "Beginne Lernpfad" at bounding box center [651, 370] width 57 height 9
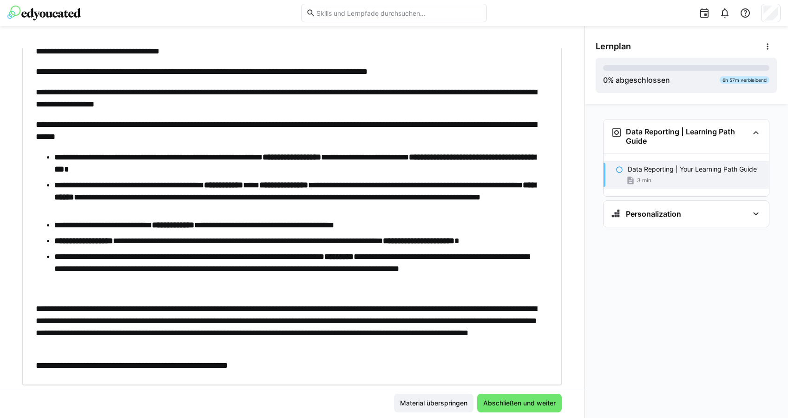
scroll to position [126, 0]
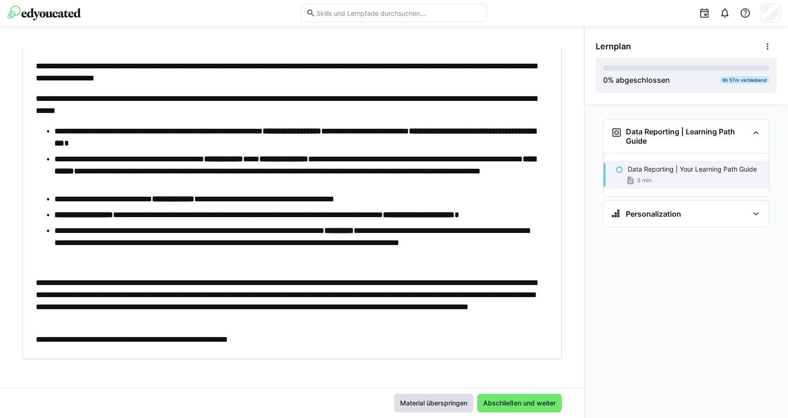
click at [430, 400] on span "Material überspringen" at bounding box center [434, 402] width 70 height 9
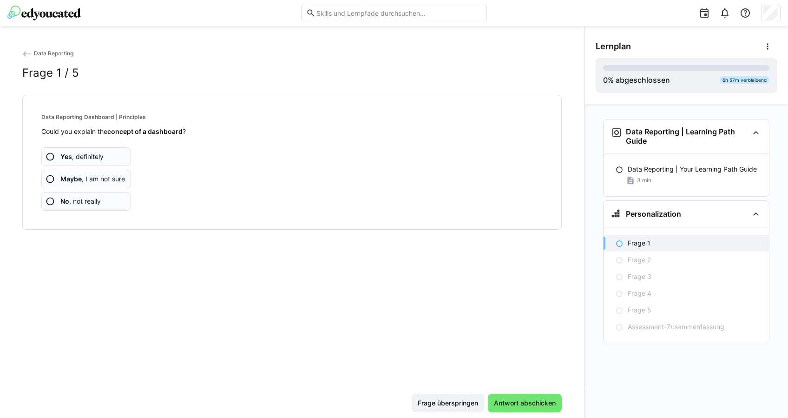
click at [125, 176] on app-assessment-question-radio "Maybe , I am not sure" at bounding box center [86, 179] width 90 height 19
click at [92, 198] on span "No , not really" at bounding box center [80, 200] width 40 height 9
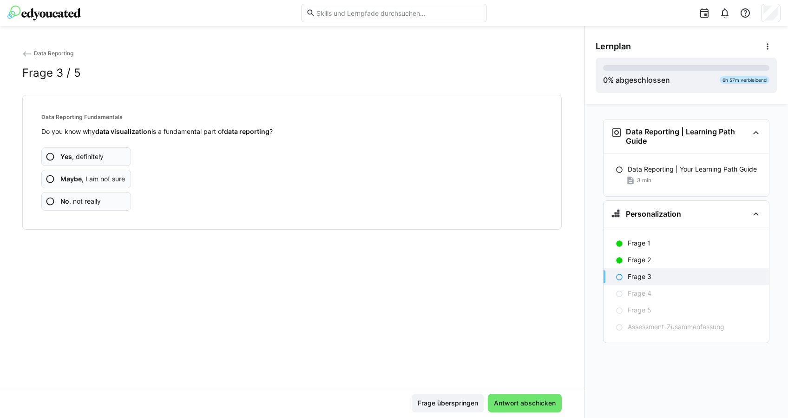
click at [113, 157] on app-assessment-question-radio "Yes , definitely" at bounding box center [86, 156] width 90 height 19
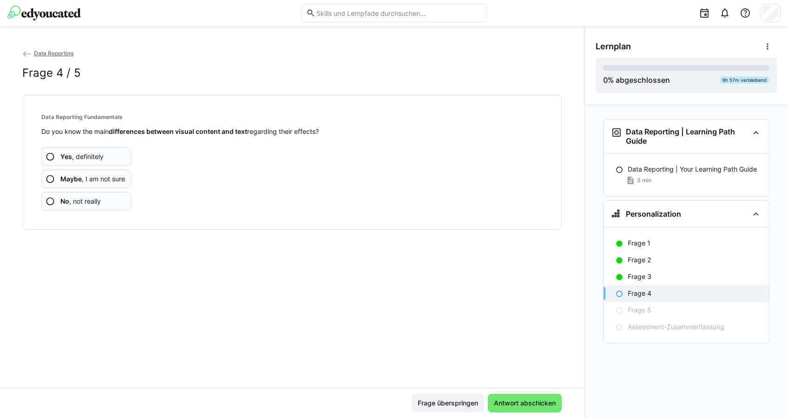
click at [106, 203] on app-assessment-question-radio "No , not really" at bounding box center [86, 201] width 90 height 19
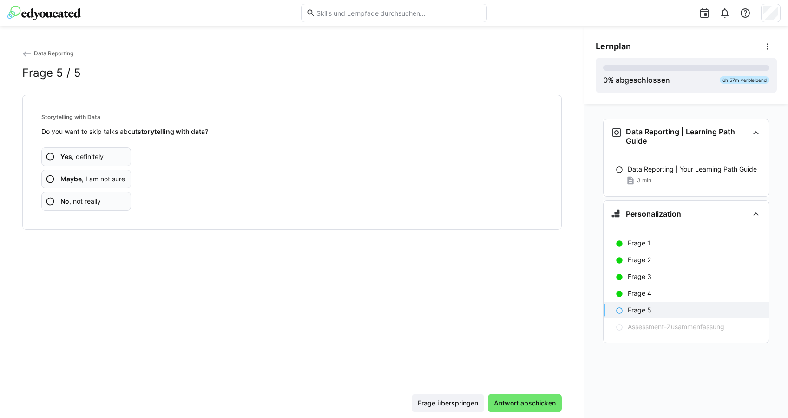
click at [117, 158] on app-assessment-question-radio "Yes , definitely" at bounding box center [86, 156] width 90 height 19
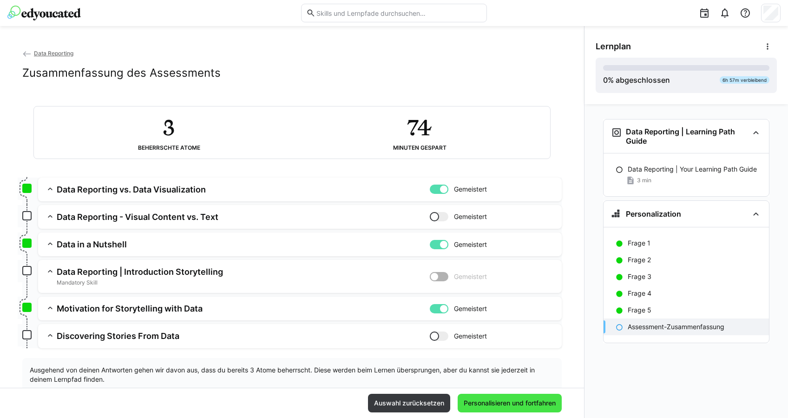
click at [518, 403] on span "Personalisieren und fortfahren" at bounding box center [509, 402] width 95 height 9
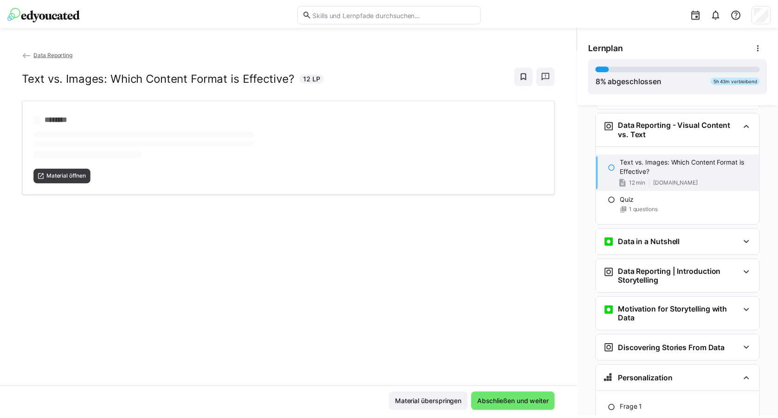
scroll to position [164, 0]
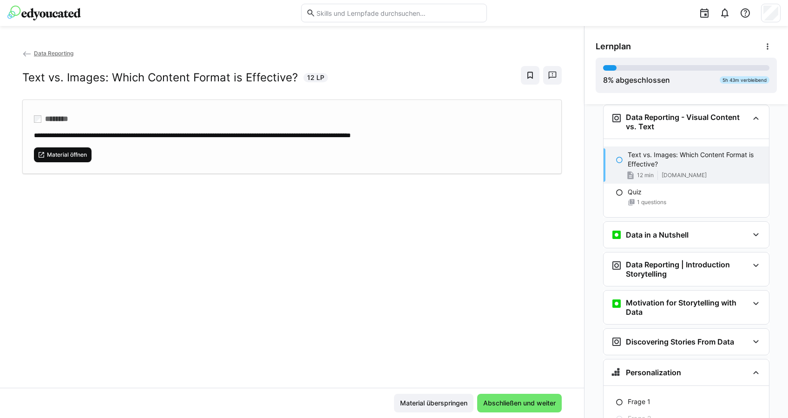
click at [61, 156] on span "Material öffnen" at bounding box center [67, 154] width 42 height 7
click at [71, 13] on img at bounding box center [43, 13] width 73 height 15
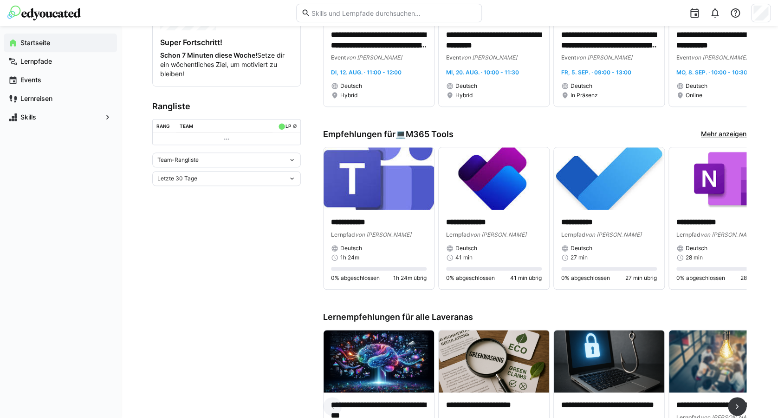
scroll to position [186, 0]
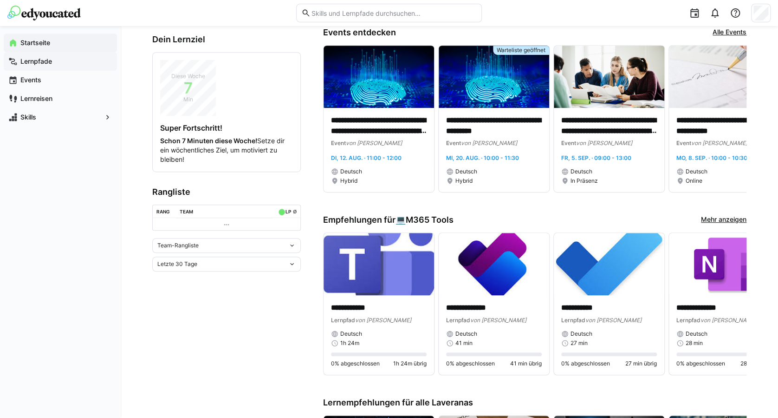
click at [0, 0] on app-navigation-label "Lernpfade" at bounding box center [0, 0] width 0 height 0
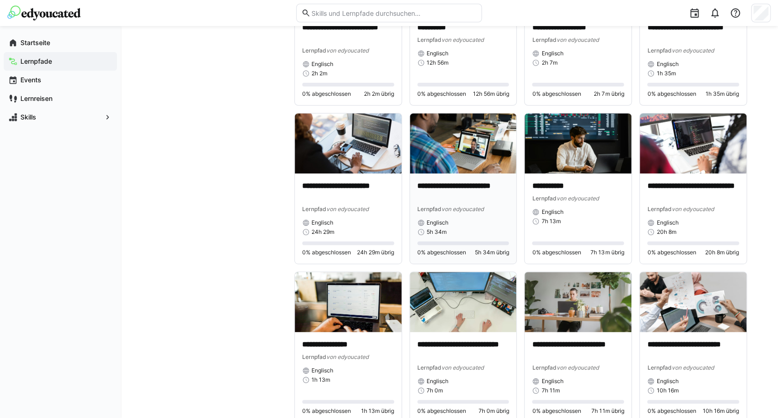
scroll to position [3589, 0]
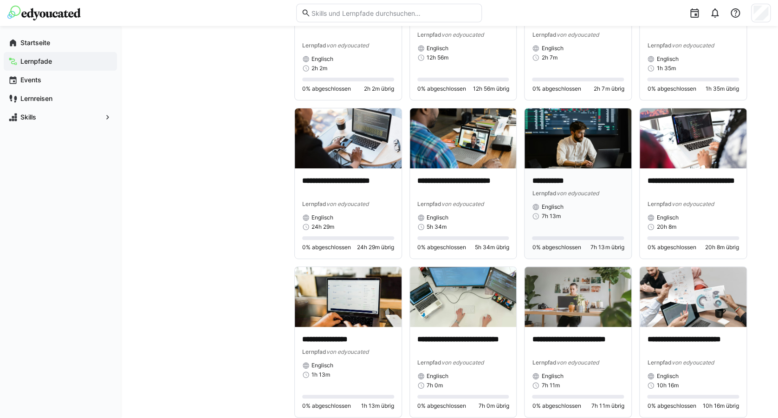
click at [578, 153] on img at bounding box center [578, 138] width 107 height 60
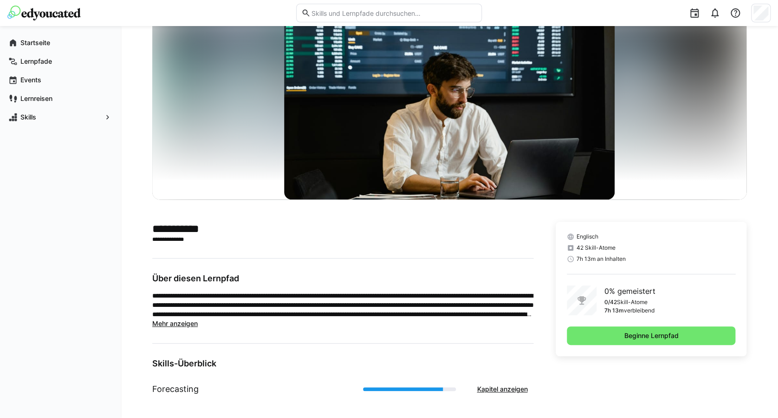
scroll to position [41, 0]
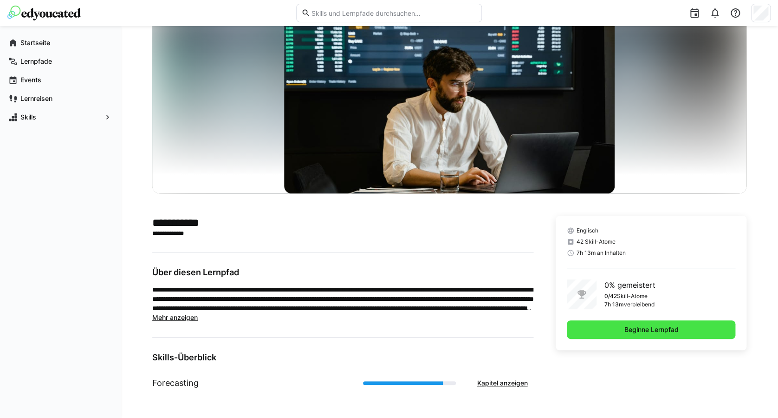
click at [662, 326] on span "Beginne Lernpfad" at bounding box center [651, 329] width 57 height 9
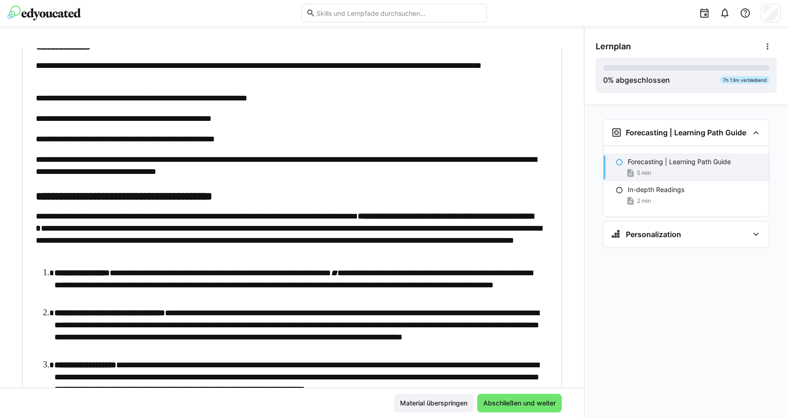
scroll to position [430, 0]
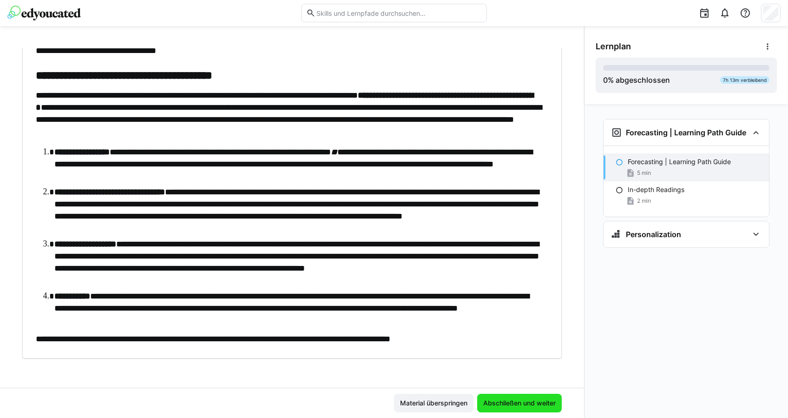
click at [516, 398] on span "Abschließen und weiter" at bounding box center [519, 402] width 75 height 9
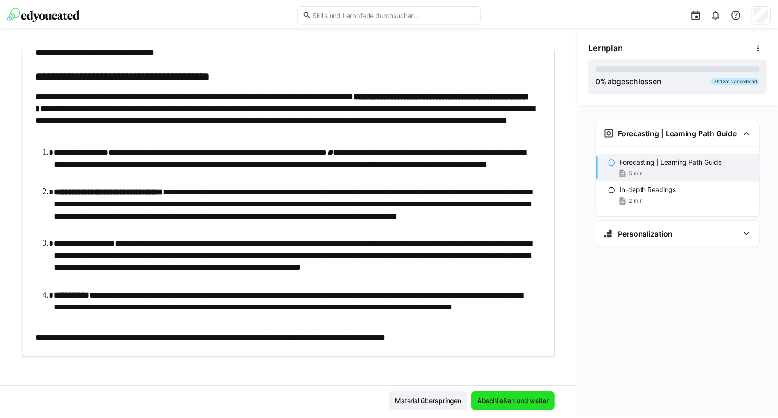
scroll to position [0, 0]
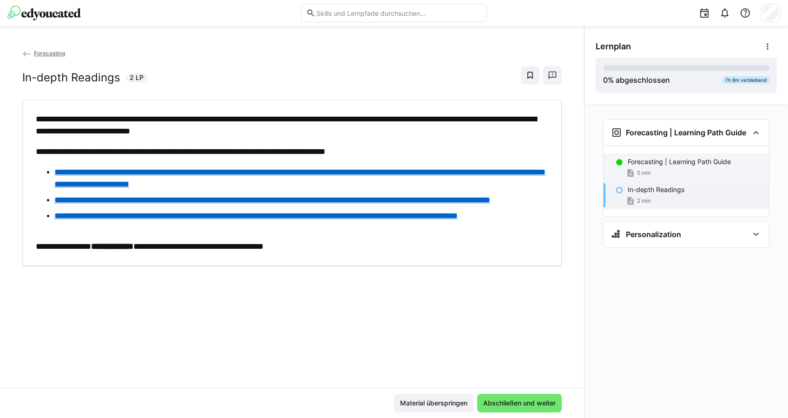
click at [656, 161] on p "Forecasting | Learning Path Guide" at bounding box center [678, 161] width 103 height 9
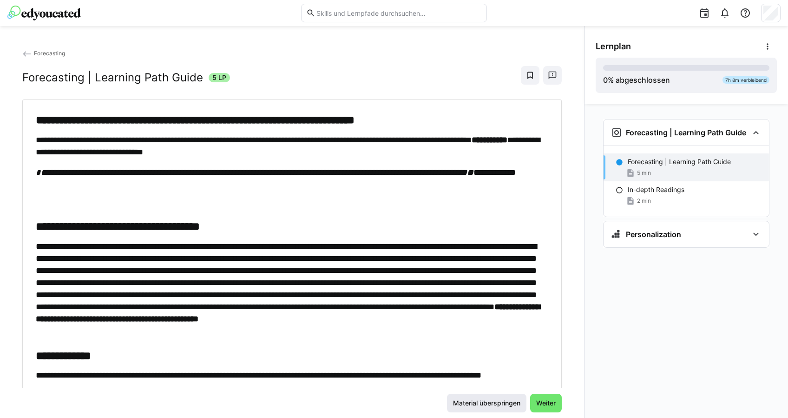
click at [476, 394] on span "Material überspringen" at bounding box center [486, 402] width 79 height 19
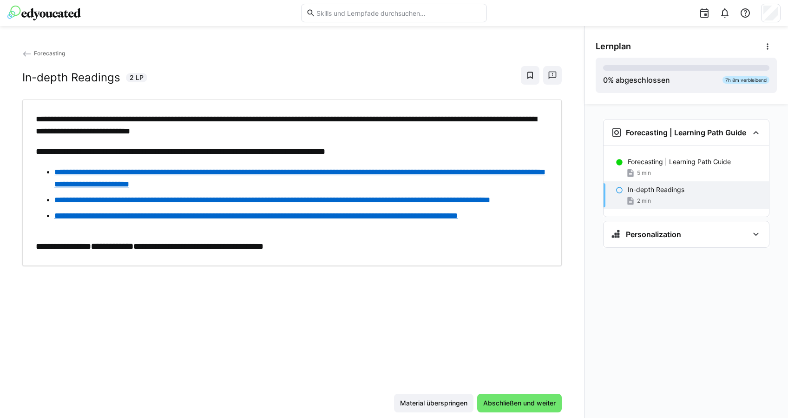
click at [241, 171] on link "**********" at bounding box center [299, 178] width 491 height 20
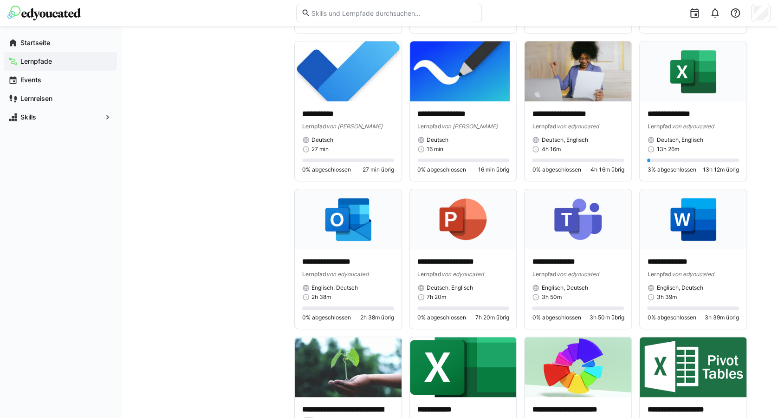
scroll to position [1793, 0]
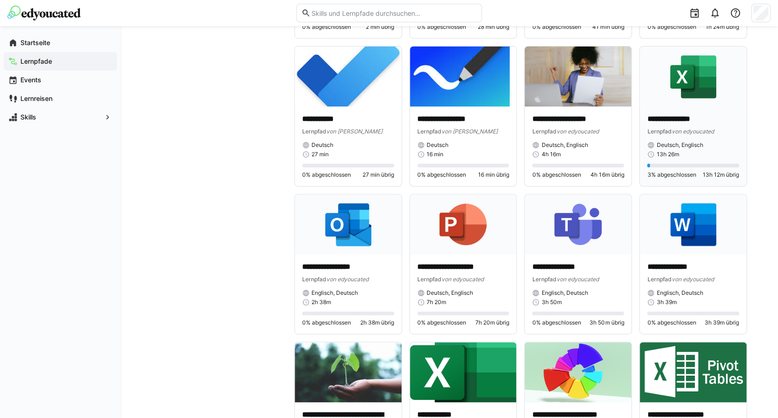
click at [687, 104] on img at bounding box center [693, 76] width 107 height 60
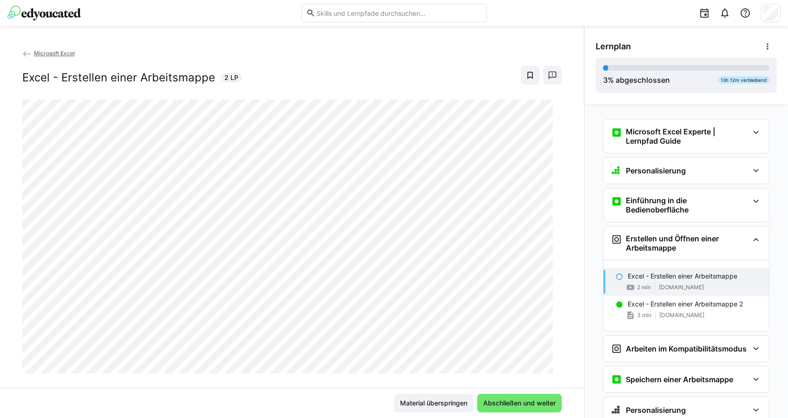
scroll to position [33, 0]
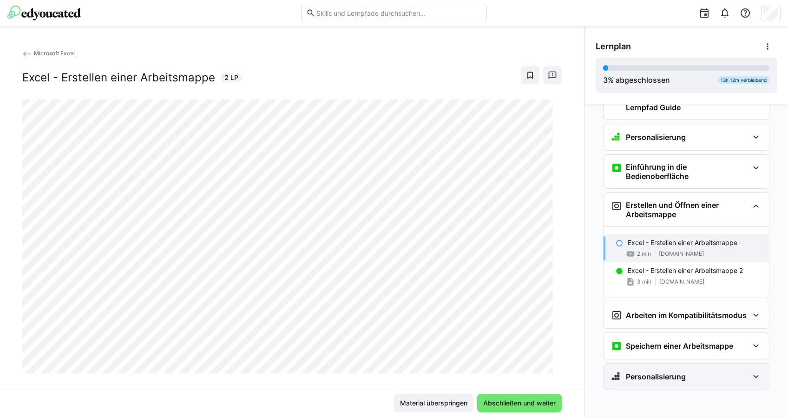
click at [709, 371] on div "Personalisierung" at bounding box center [679, 376] width 137 height 11
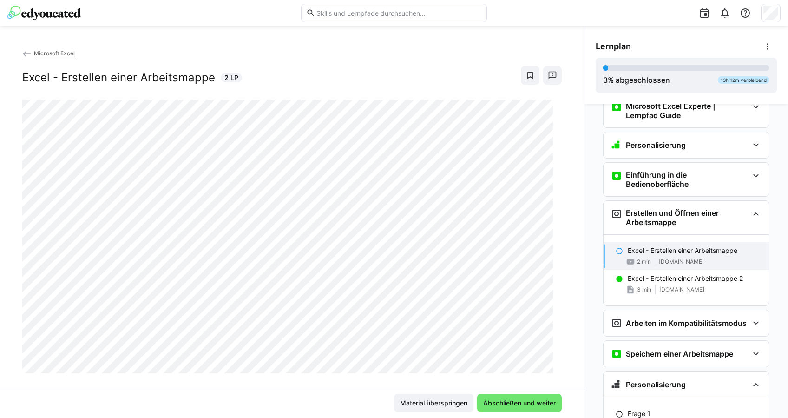
scroll to position [0, 0]
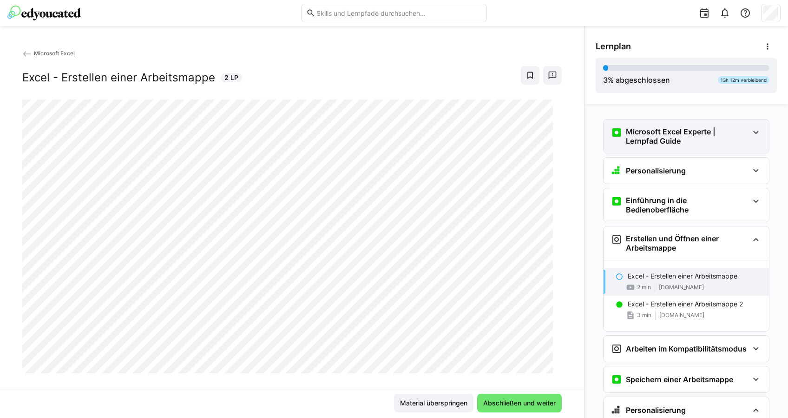
click at [674, 134] on h3 "Microsoft Excel Experte | Lernpfad Guide" at bounding box center [687, 136] width 123 height 19
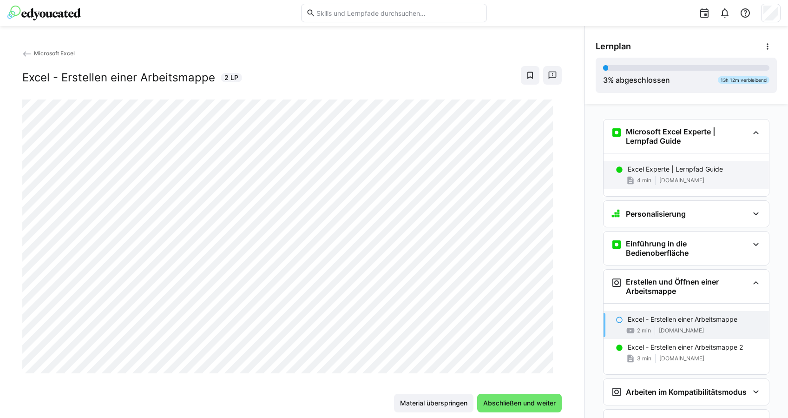
click at [658, 174] on div "Excel Experte | Lernpfad Guide 4 min www.notion.so" at bounding box center [685, 175] width 165 height 28
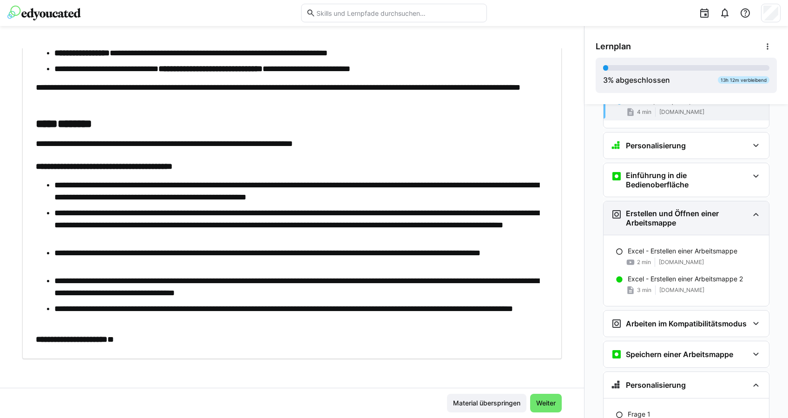
scroll to position [138, 0]
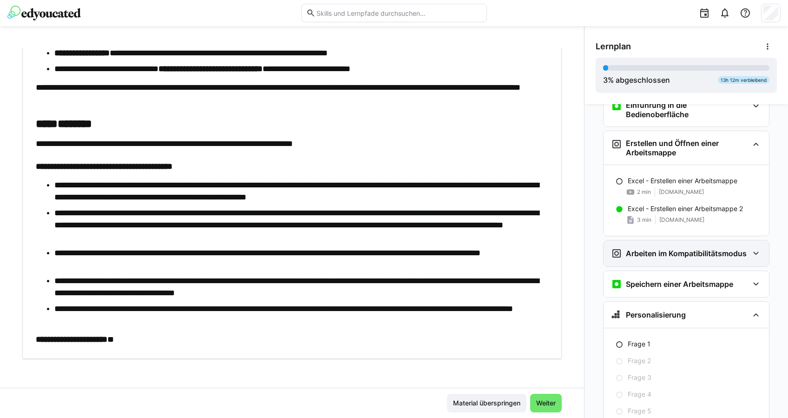
click at [658, 259] on div "Arbeiten im Kompatibilitätsmodus" at bounding box center [685, 253] width 165 height 26
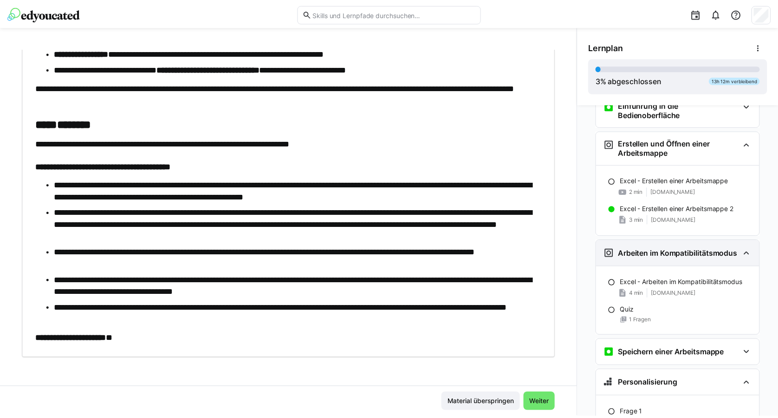
scroll to position [261, 0]
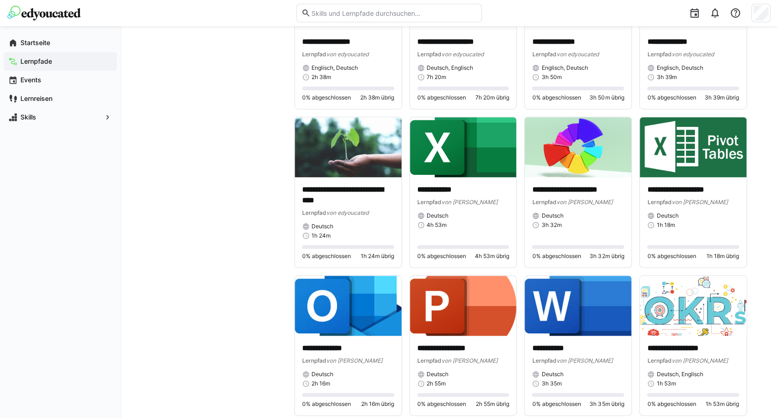
scroll to position [2103, 0]
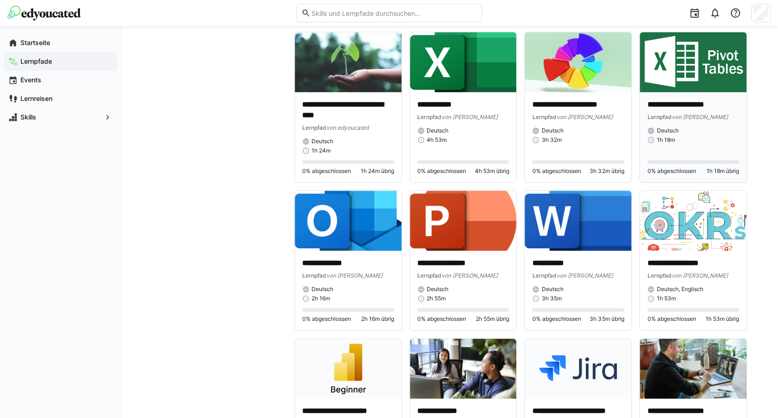
click at [678, 76] on img at bounding box center [693, 62] width 107 height 60
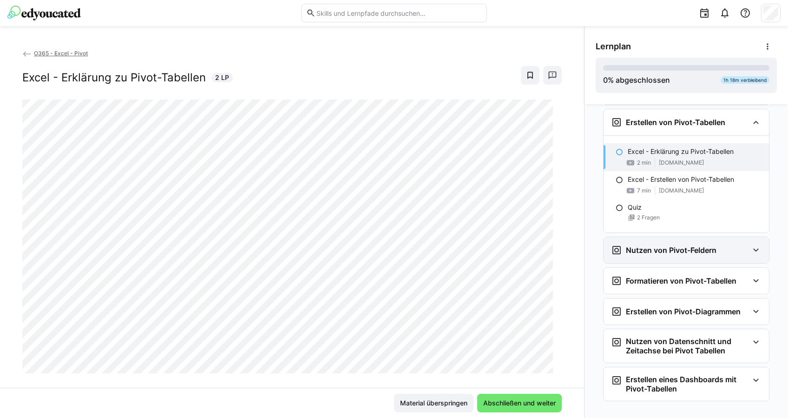
scroll to position [52, 0]
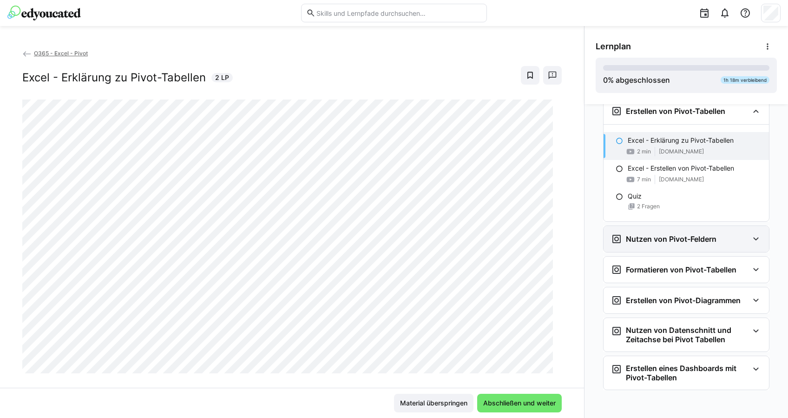
click at [638, 241] on h3 "Nutzen von Pivot-Feldern" at bounding box center [671, 238] width 91 height 9
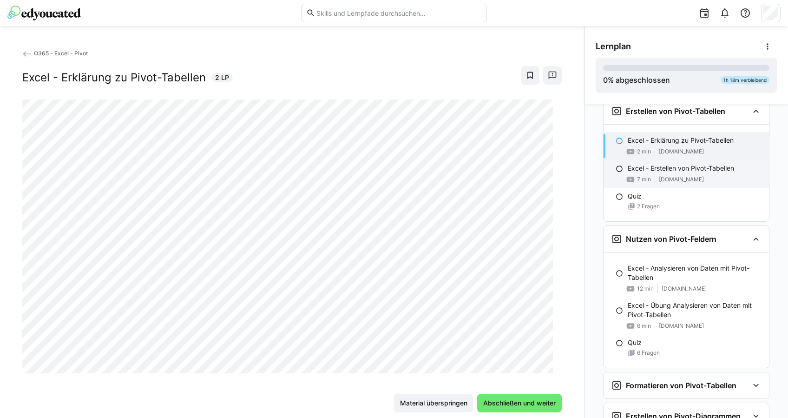
click at [666, 178] on span "[DOMAIN_NAME]" at bounding box center [681, 179] width 45 height 7
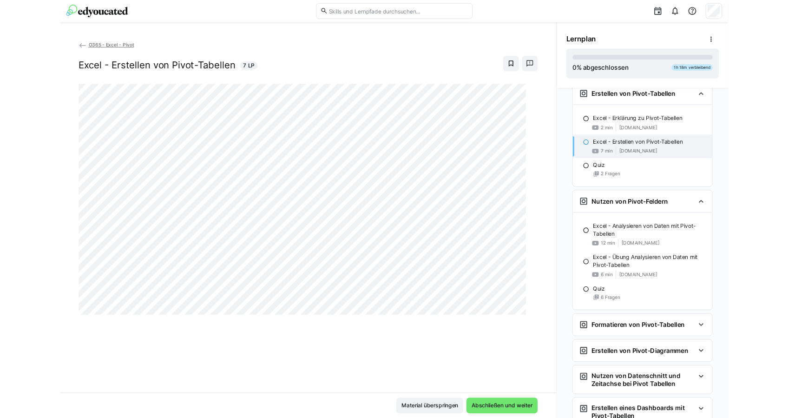
scroll to position [0, 0]
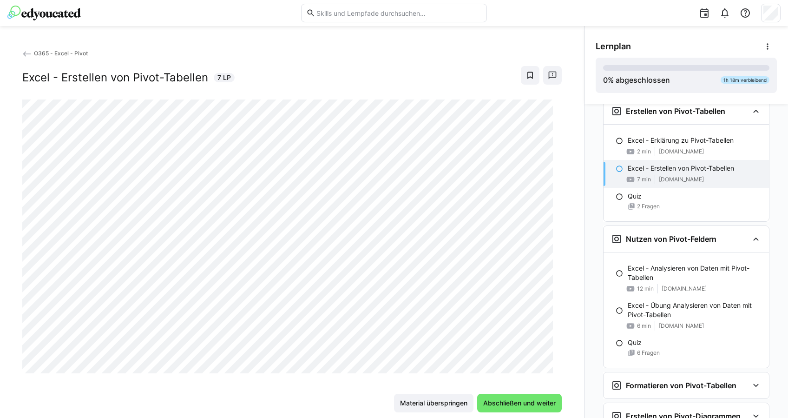
click at [318, 55] on app-back-navigation "O365 - Excel - Pivot" at bounding box center [291, 53] width 539 height 10
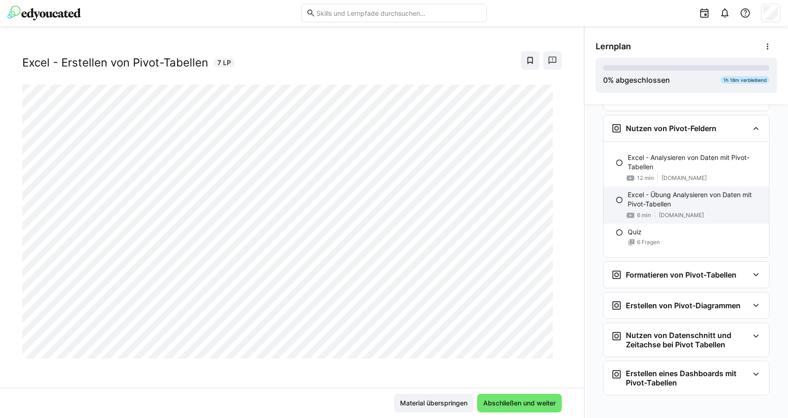
scroll to position [168, 0]
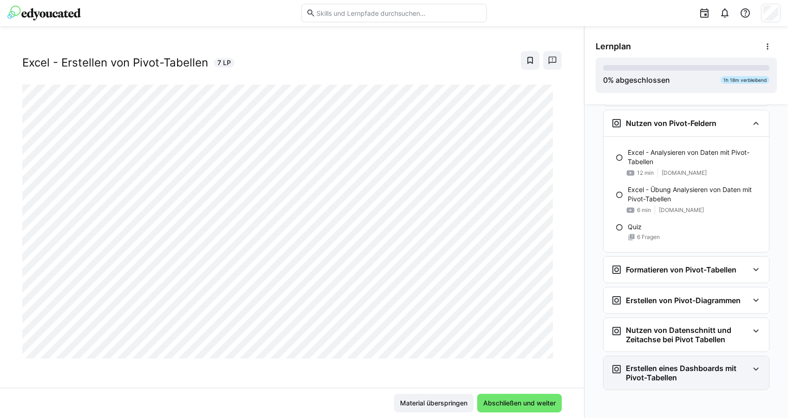
click at [696, 367] on h3 "Erstellen eines Dashboards mit Pivot-Tabellen" at bounding box center [687, 372] width 123 height 19
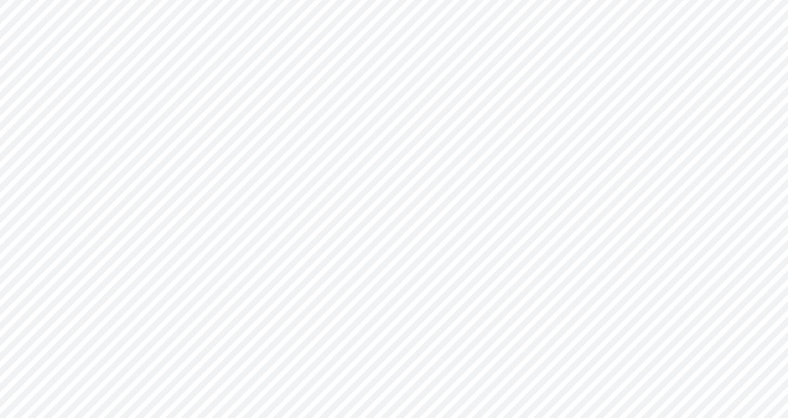
scroll to position [62, 0]
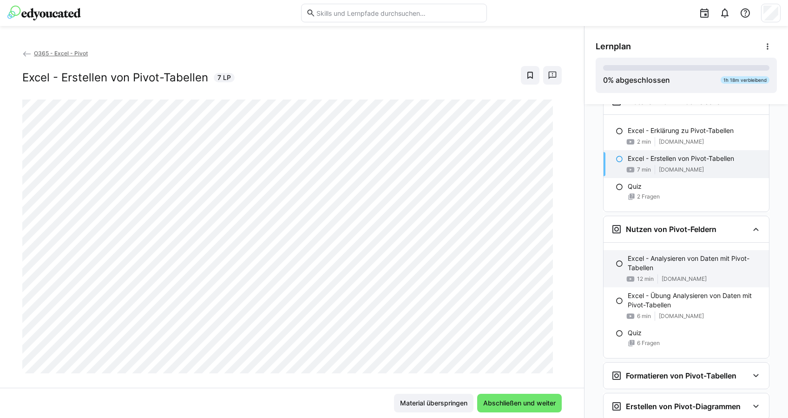
click at [651, 268] on p "Excel - Analysieren von Daten mit Pivot-Tabellen" at bounding box center [694, 263] width 134 height 19
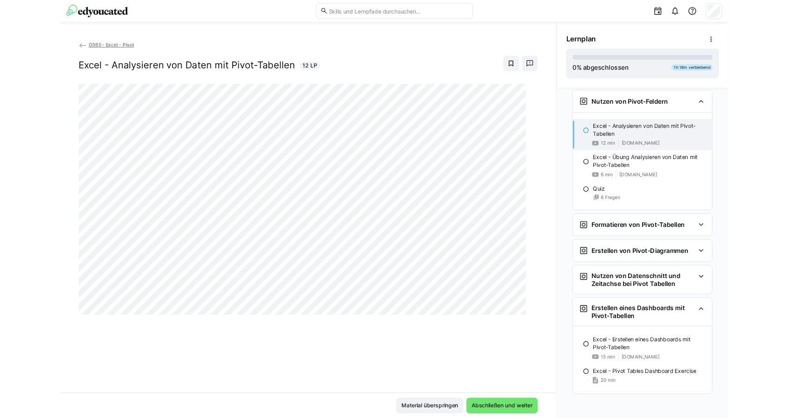
scroll to position [170, 0]
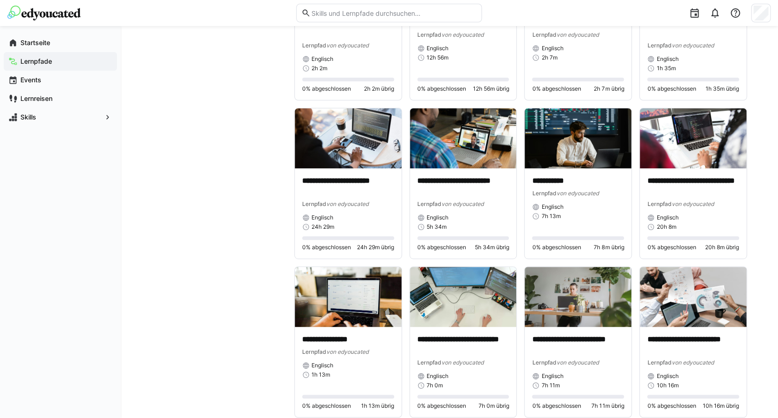
scroll to position [3465, 0]
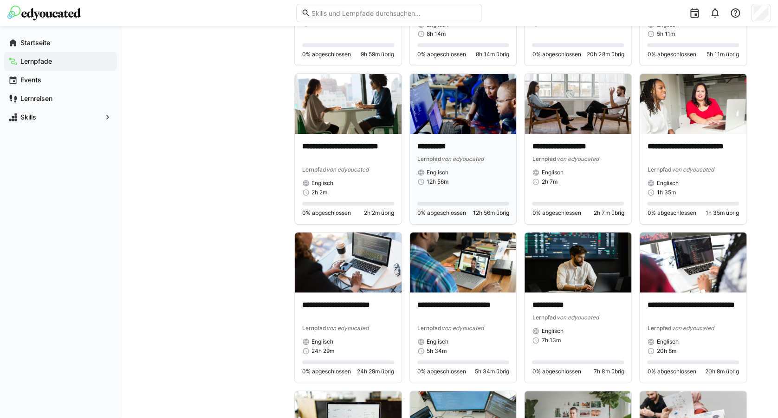
click at [446, 113] on img at bounding box center [463, 104] width 107 height 60
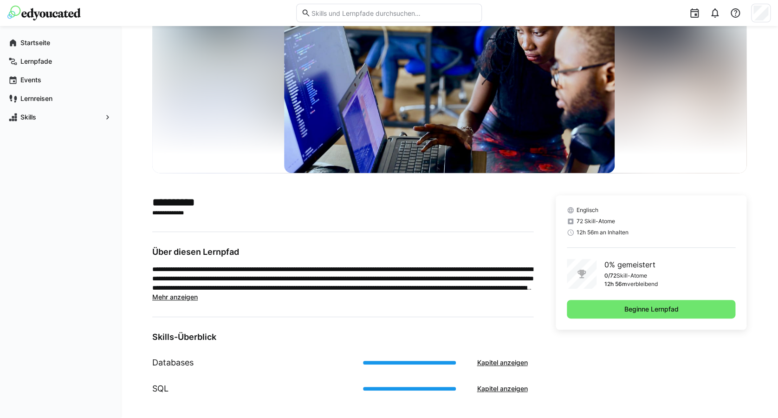
scroll to position [67, 0]
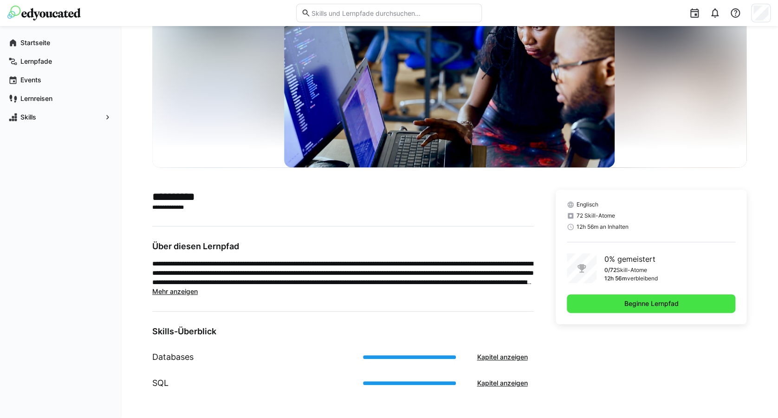
click at [626, 301] on span "Beginne Lernpfad" at bounding box center [651, 303] width 57 height 9
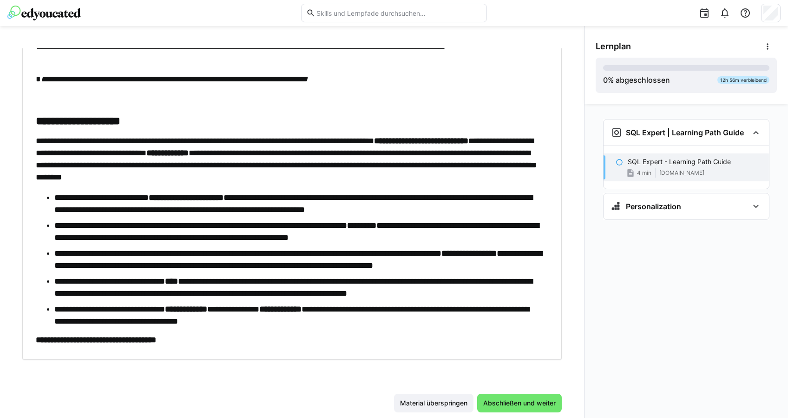
scroll to position [94, 0]
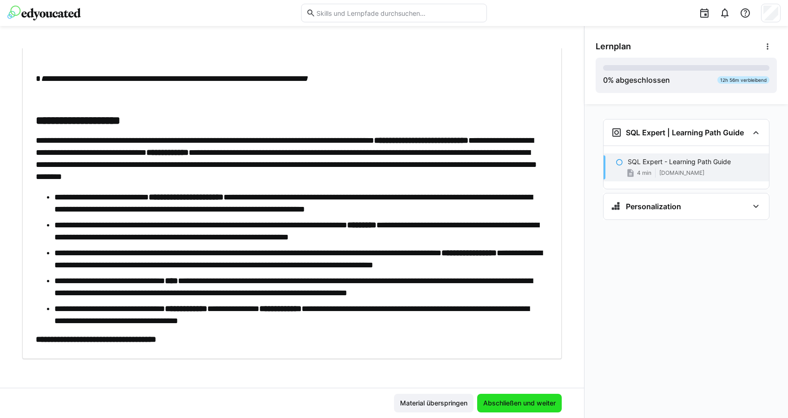
click at [533, 399] on span "Abschließen und weiter" at bounding box center [519, 402] width 75 height 9
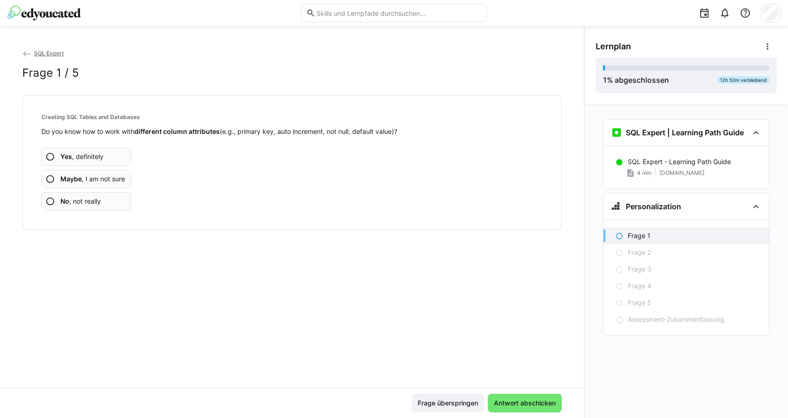
click at [78, 203] on span "No , not really" at bounding box center [80, 200] width 40 height 9
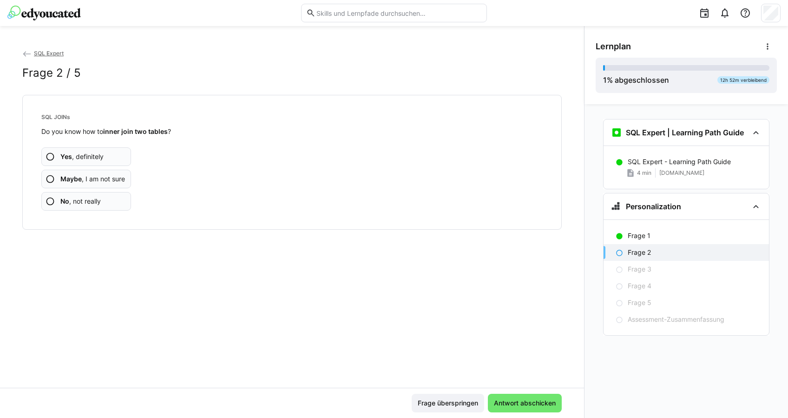
click at [72, 197] on span "No , not really" at bounding box center [80, 200] width 40 height 9
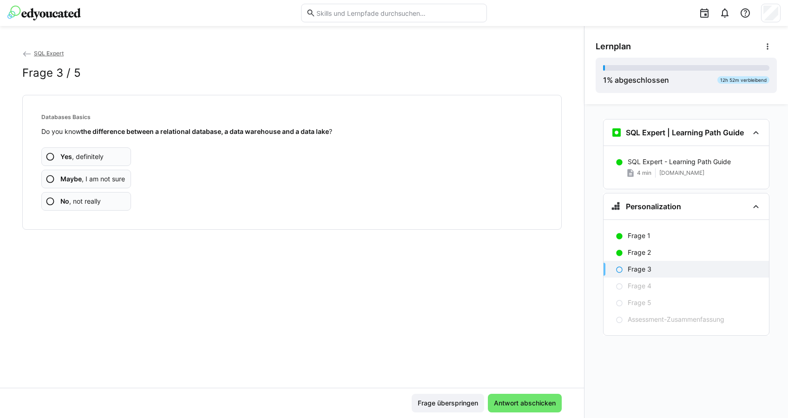
click at [95, 199] on span "No , not really" at bounding box center [80, 200] width 40 height 9
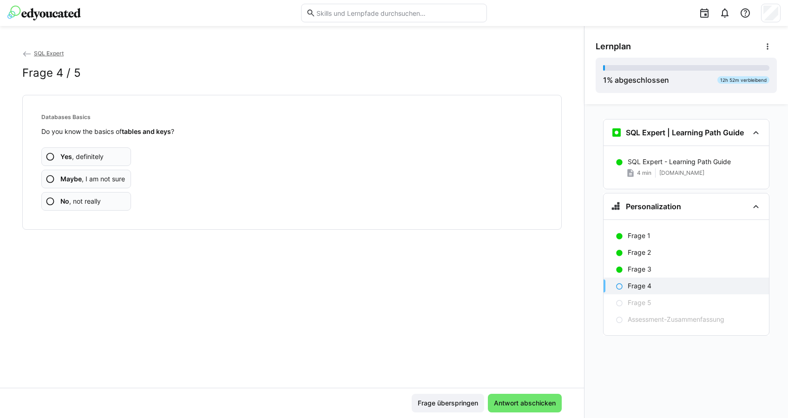
click at [111, 204] on app-assessment-question-radio "No , not really" at bounding box center [86, 201] width 90 height 19
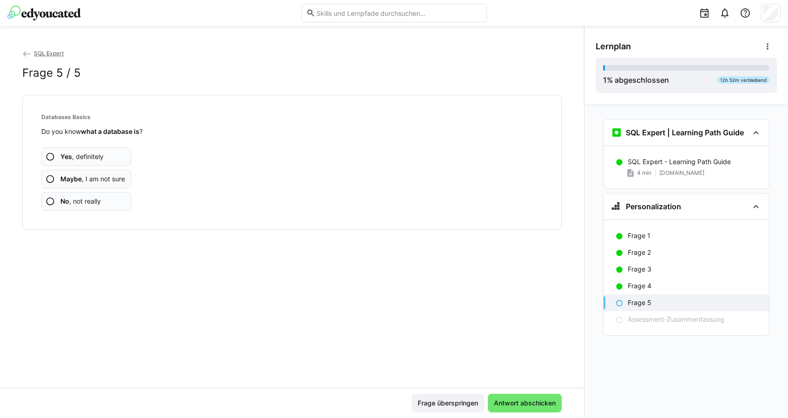
click at [122, 206] on app-assessment-question-radio "No , not really" at bounding box center [86, 201] width 90 height 19
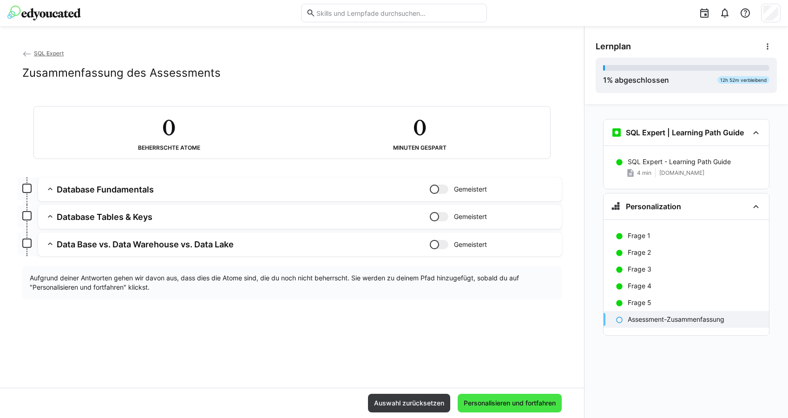
drag, startPoint x: 541, startPoint y: 405, endPoint x: 540, endPoint y: 400, distance: 4.7
click at [540, 405] on span "Personalisieren und fortfahren" at bounding box center [509, 402] width 95 height 9
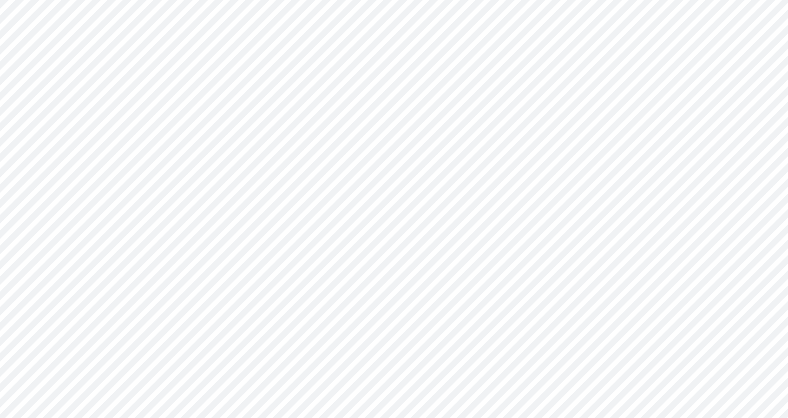
scroll to position [0, 0]
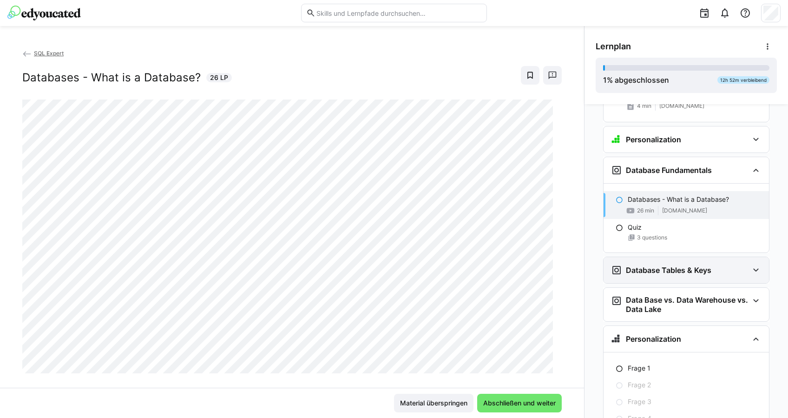
click at [745, 267] on div "Database Tables & Keys" at bounding box center [685, 270] width 165 height 26
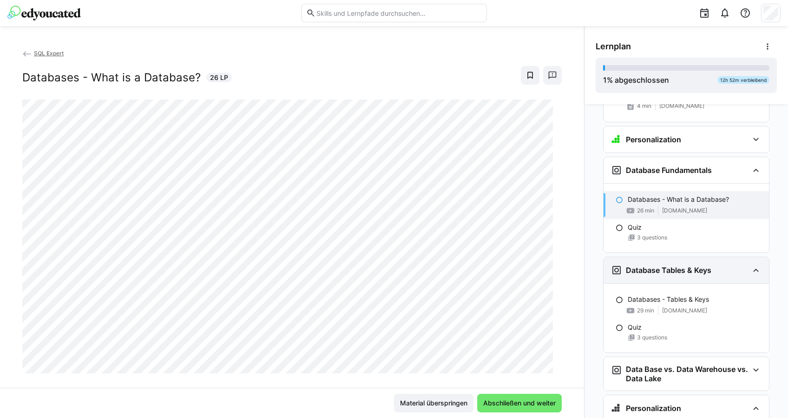
click at [745, 267] on div "Database Tables & Keys" at bounding box center [685, 270] width 165 height 26
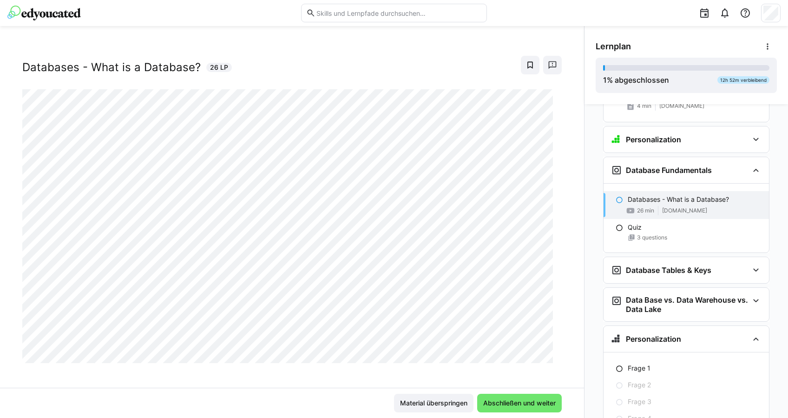
scroll to position [15, 0]
